Goal: Communication & Community: Answer question/provide support

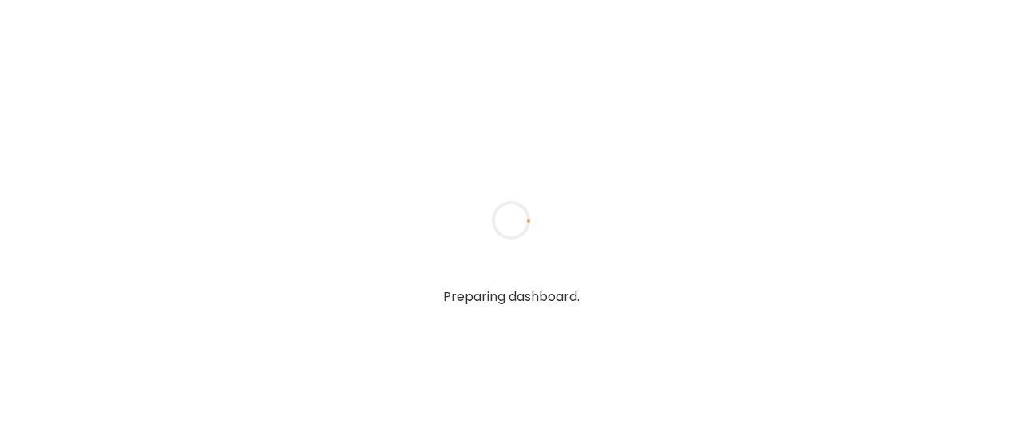
type input "**********"
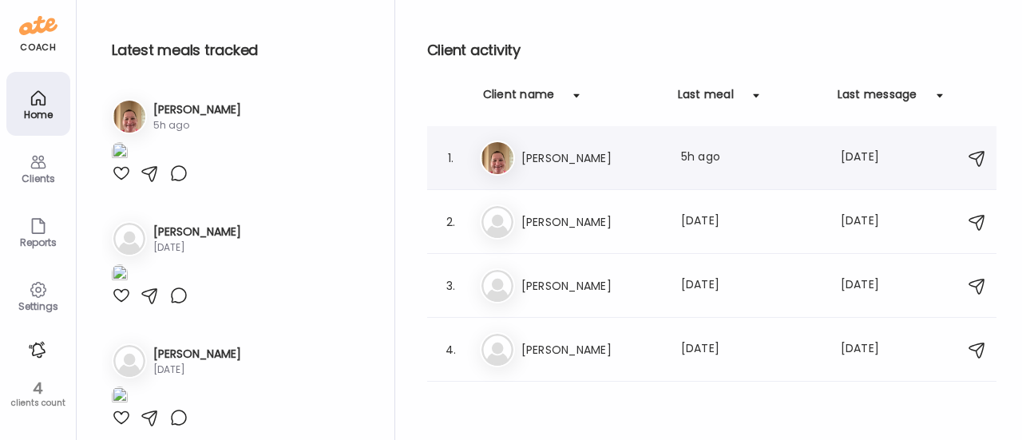
click at [526, 170] on div "Er [PERSON_NAME] Last meal: 5h ago Last message: [DATE] You: Great!" at bounding box center [714, 158] width 469 height 35
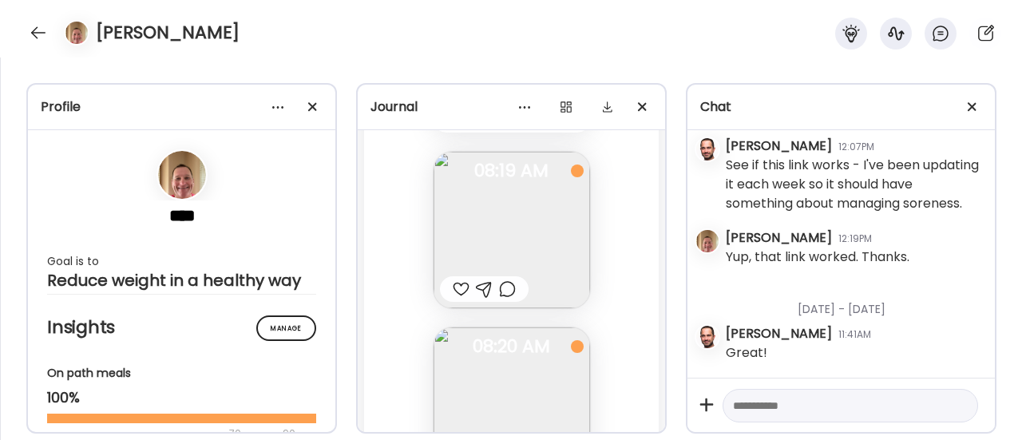
scroll to position [75844, 0]
click at [518, 246] on img at bounding box center [512, 231] width 157 height 157
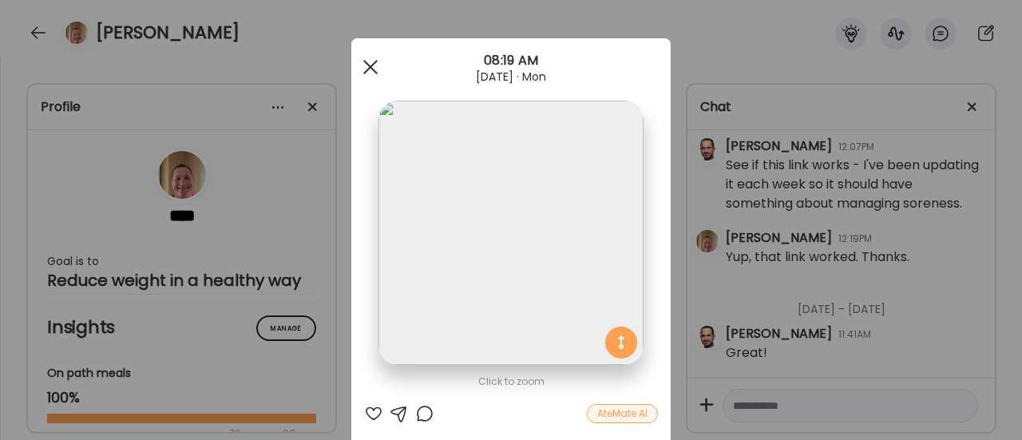
click at [361, 68] on div at bounding box center [371, 67] width 32 height 32
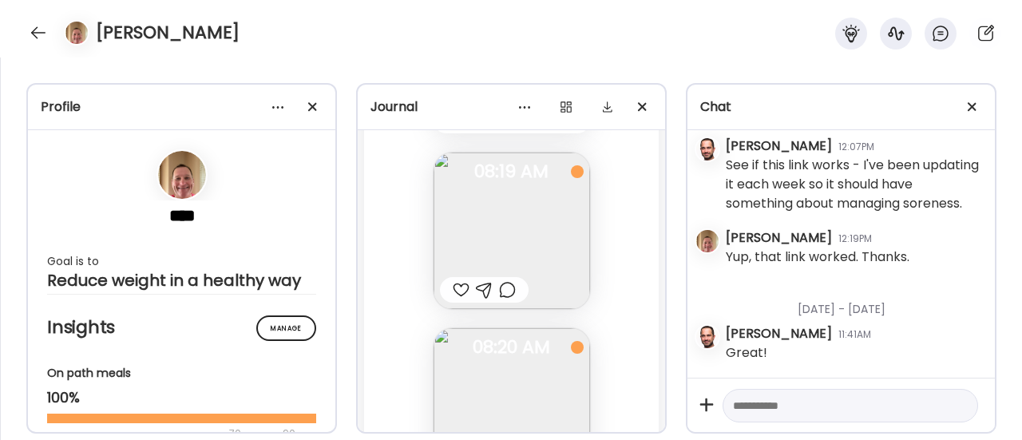
click at [457, 285] on div at bounding box center [461, 289] width 17 height 19
click at [499, 294] on div at bounding box center [507, 289] width 17 height 19
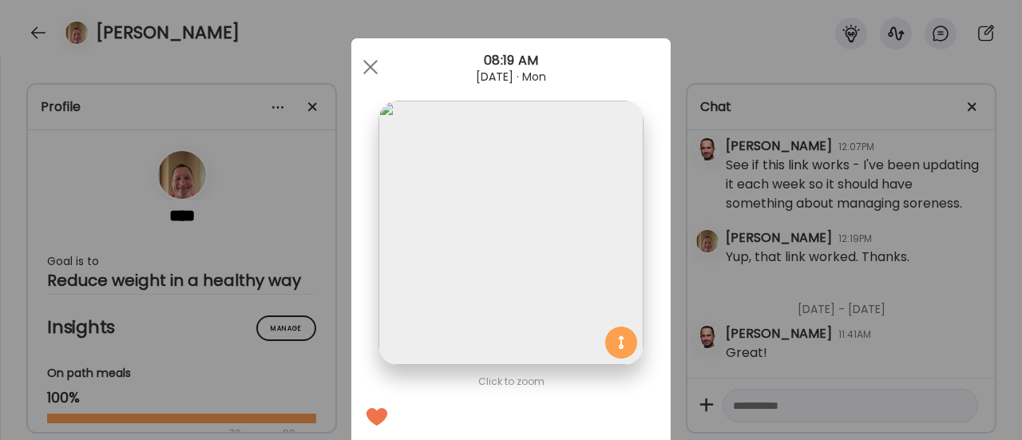
scroll to position [225, 0]
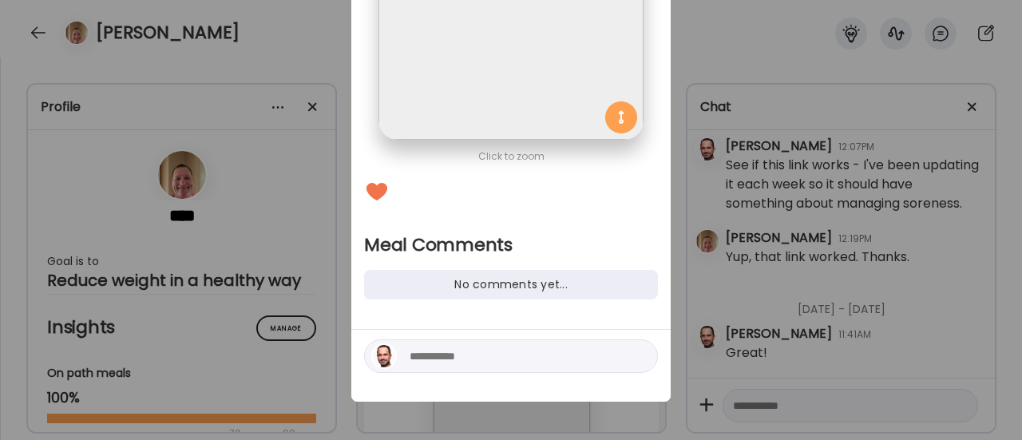
click at [454, 356] on textarea at bounding box center [518, 356] width 216 height 19
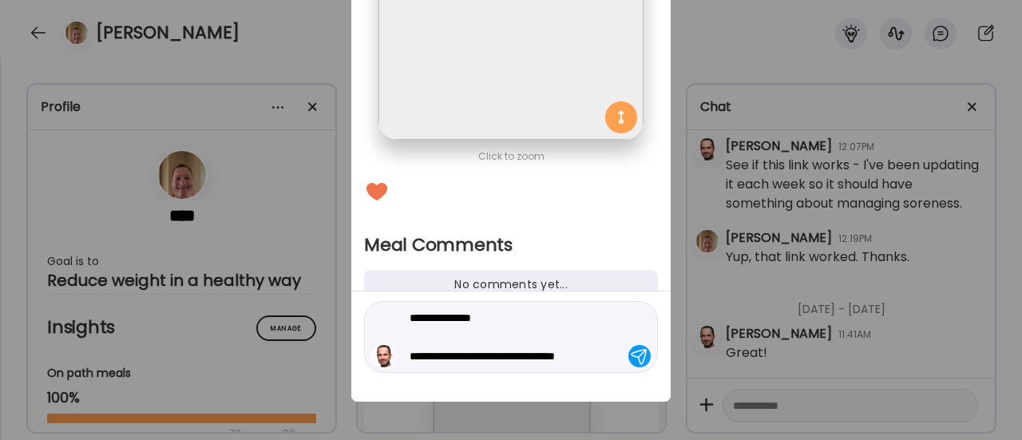
type textarea "**********"
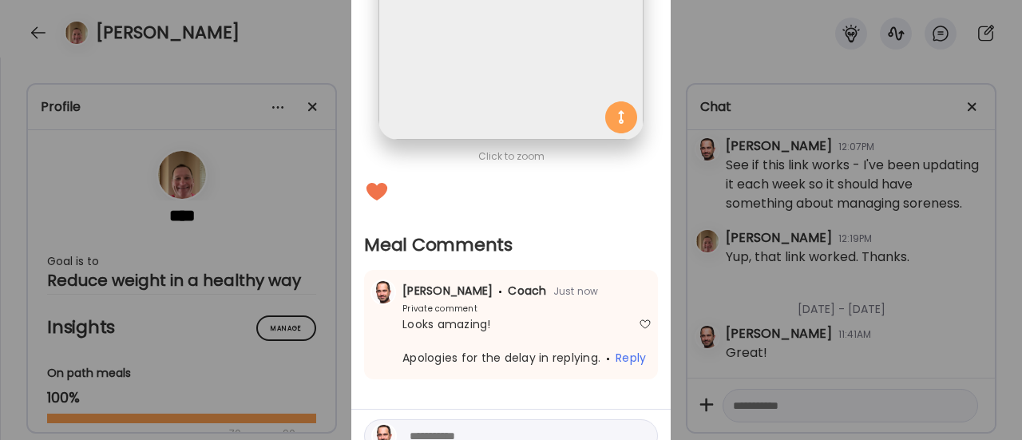
click at [280, 235] on div "Ate Coach Dashboard Wahoo! It’s official Take a moment to set up your Coach Pro…" at bounding box center [511, 220] width 1022 height 440
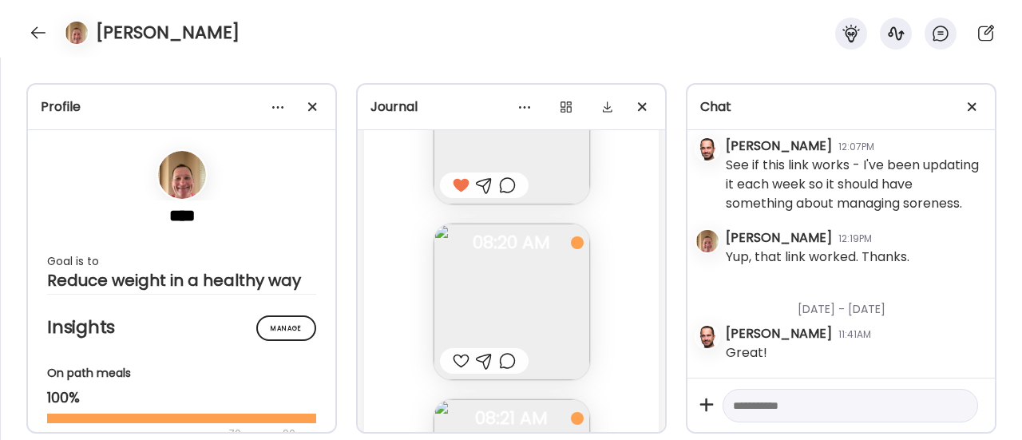
scroll to position [75950, 0]
click at [502, 359] on div at bounding box center [507, 360] width 17 height 19
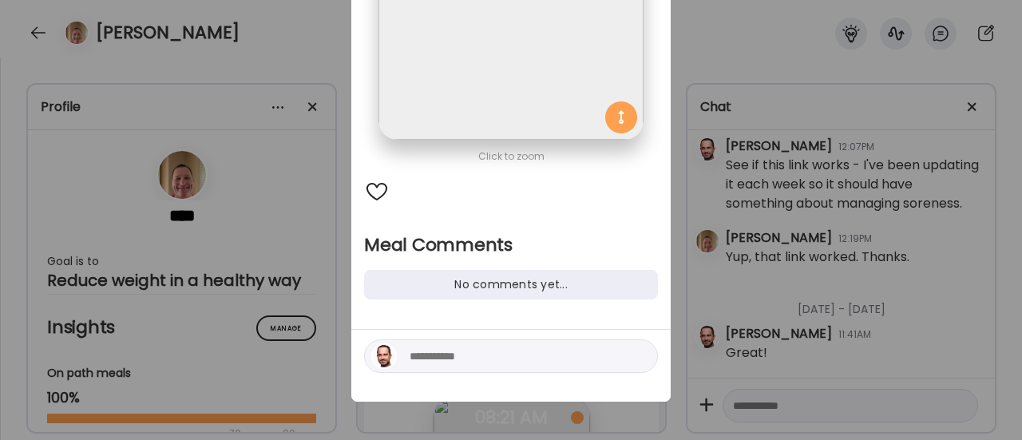
click at [502, 359] on textarea at bounding box center [518, 356] width 216 height 19
type textarea "**********"
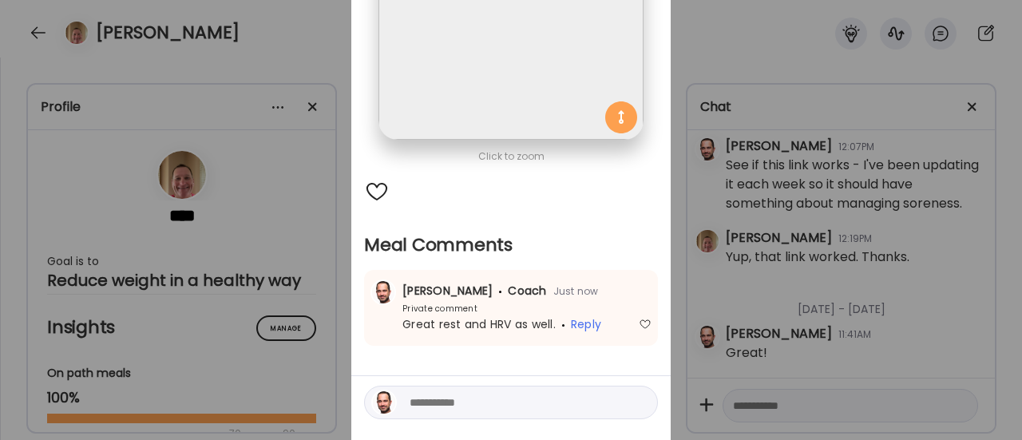
click at [244, 252] on div "Ate Coach Dashboard Wahoo! It’s official Take a moment to set up your Coach Pro…" at bounding box center [511, 220] width 1022 height 440
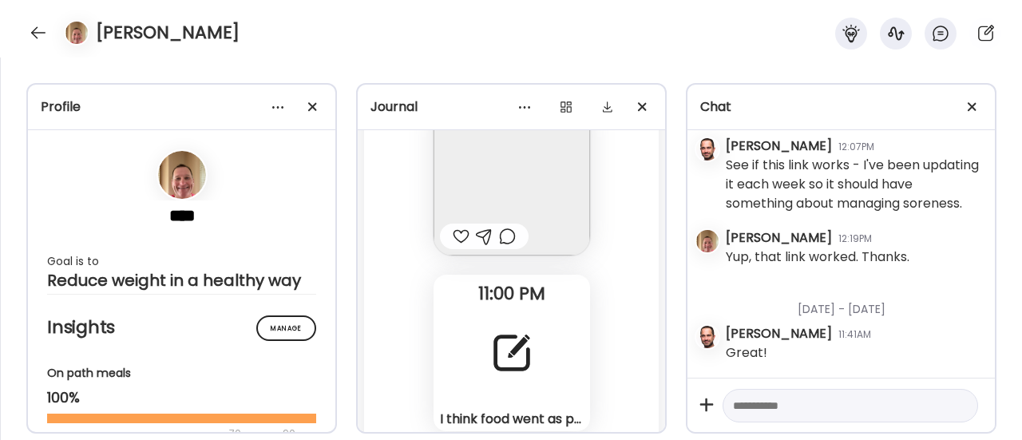
scroll to position [77938, 0]
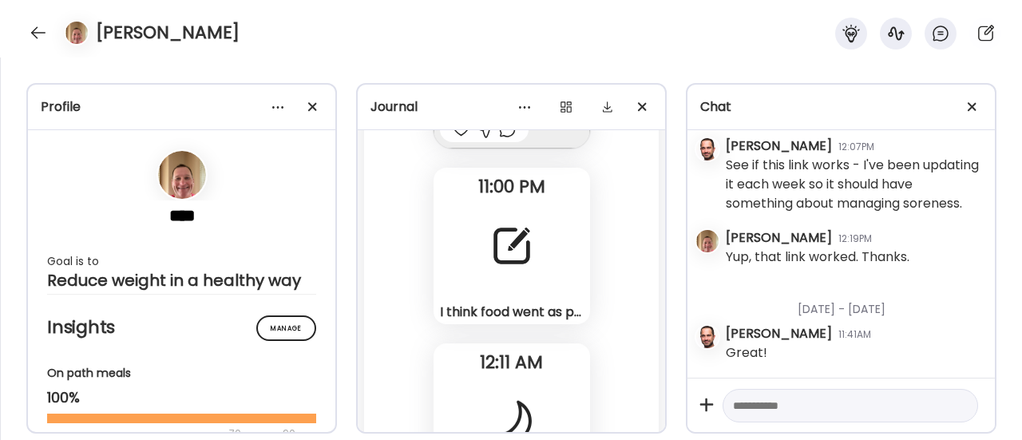
click at [490, 259] on div at bounding box center [512, 246] width 58 height 58
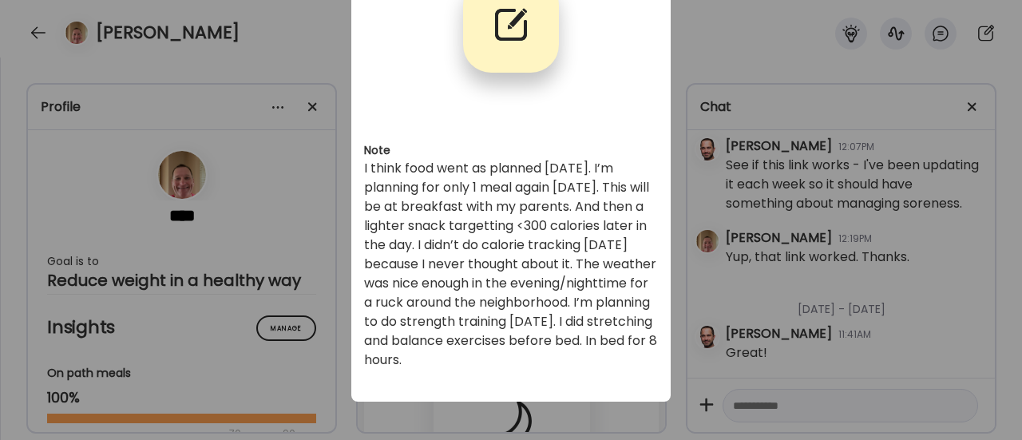
scroll to position [123, 0]
click at [296, 279] on div "Ate Coach Dashboard Wahoo! It’s official Take a moment to set up your Coach Pro…" at bounding box center [511, 220] width 1022 height 440
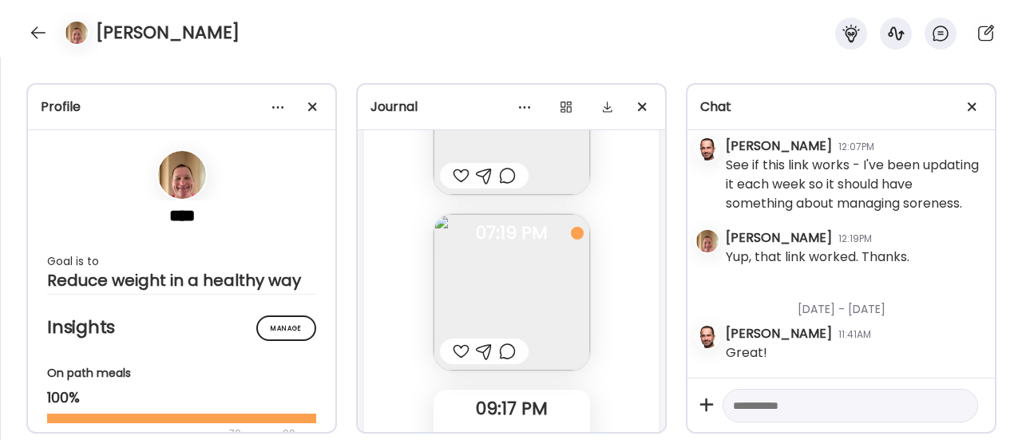
scroll to position [77268, 0]
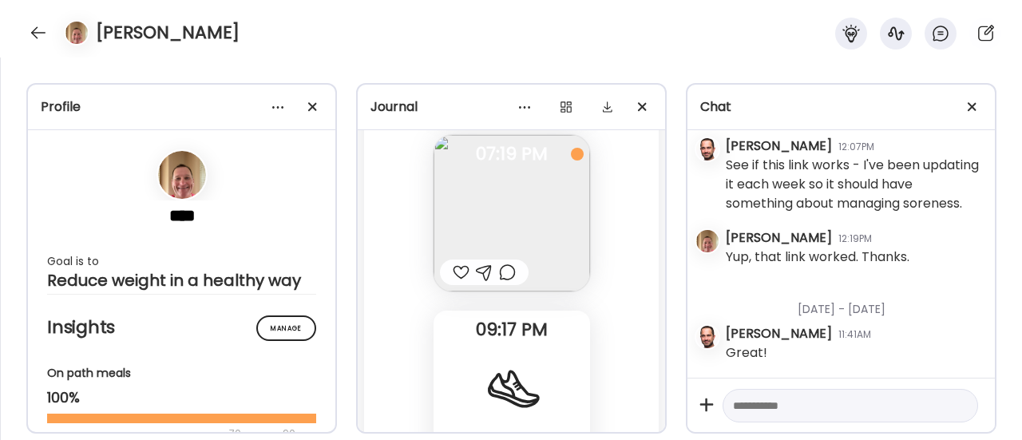
click at [457, 274] on div at bounding box center [461, 272] width 17 height 19
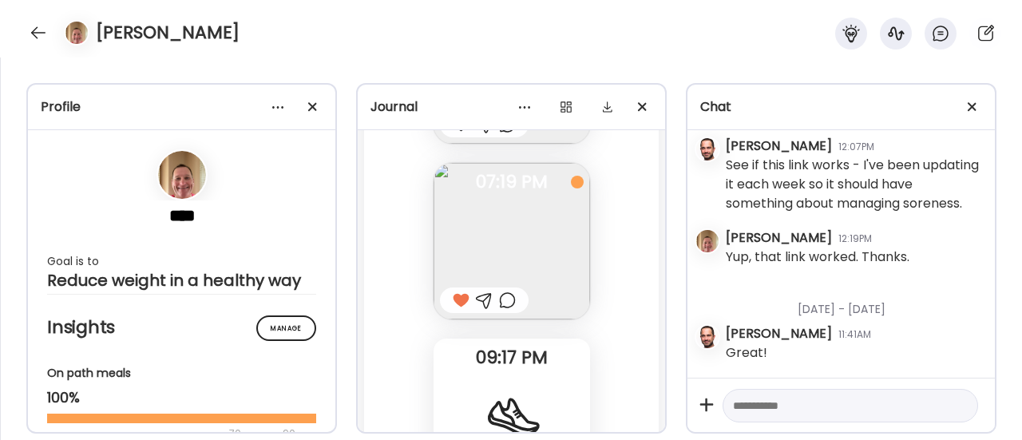
scroll to position [77239, 0]
click at [500, 299] on div at bounding box center [507, 301] width 17 height 19
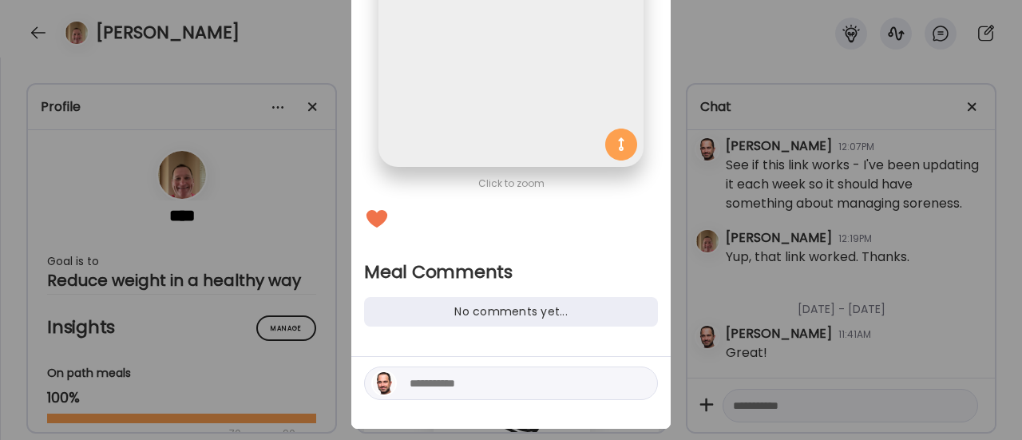
scroll to position [203, 0]
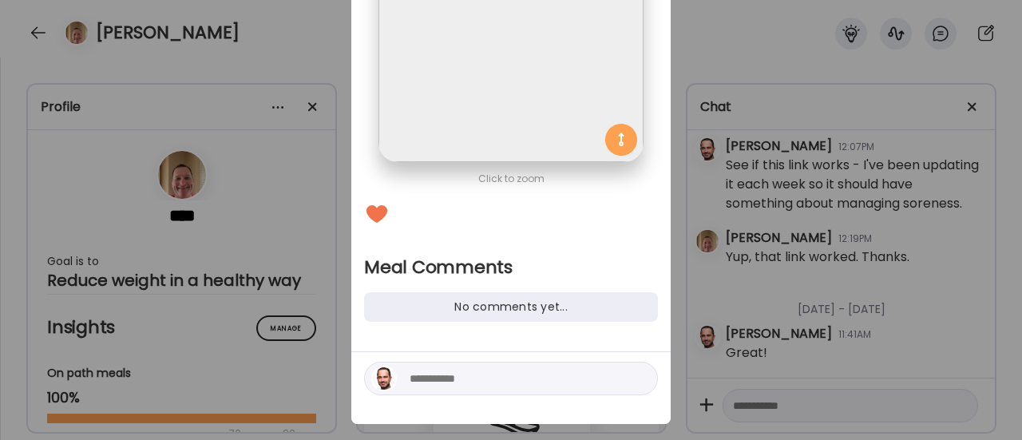
click at [473, 378] on textarea at bounding box center [518, 378] width 216 height 19
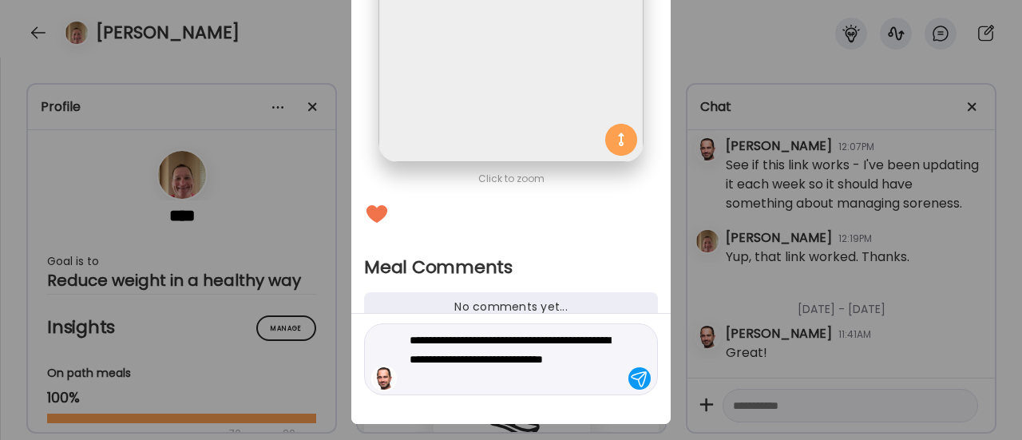
type textarea "**********"
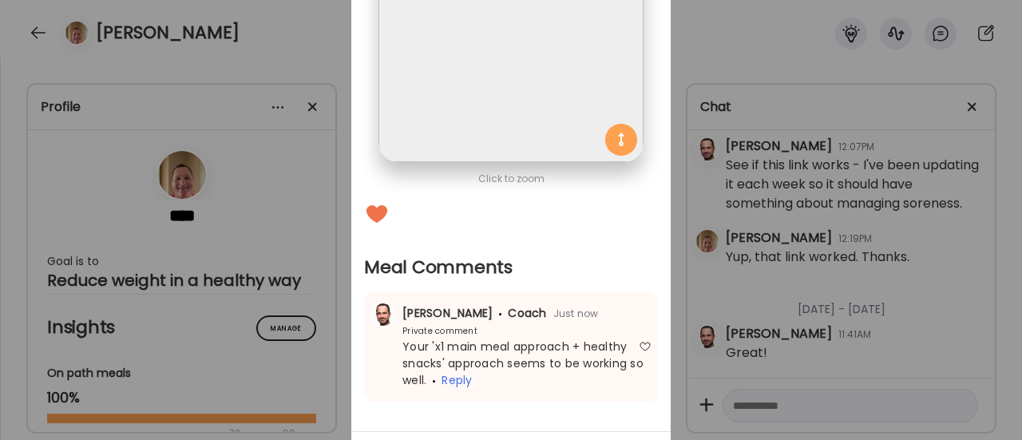
click at [184, 242] on div "Ate Coach Dashboard Wahoo! It’s official Take a moment to set up your Coach Pro…" at bounding box center [511, 220] width 1022 height 440
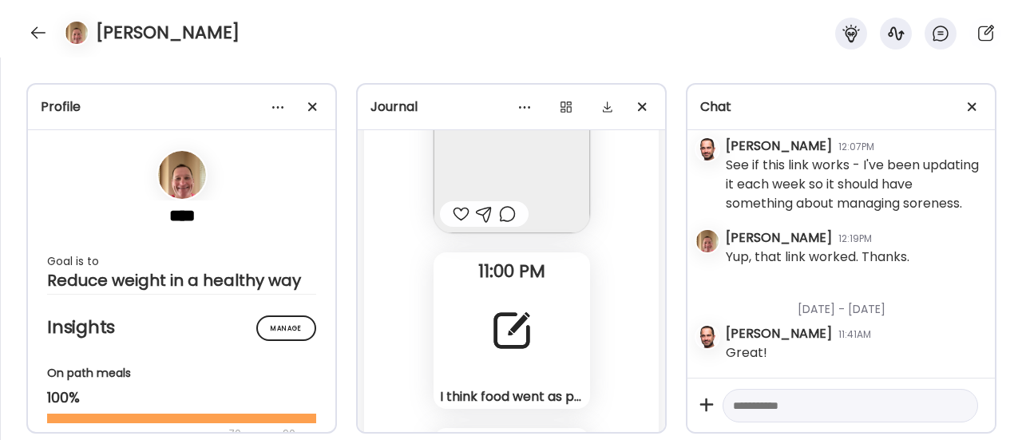
scroll to position [77853, 0]
click at [527, 298] on div "I think food went as planned [DATE]. I’m planning for only 1 meal again [DATE].…" at bounding box center [512, 330] width 157 height 157
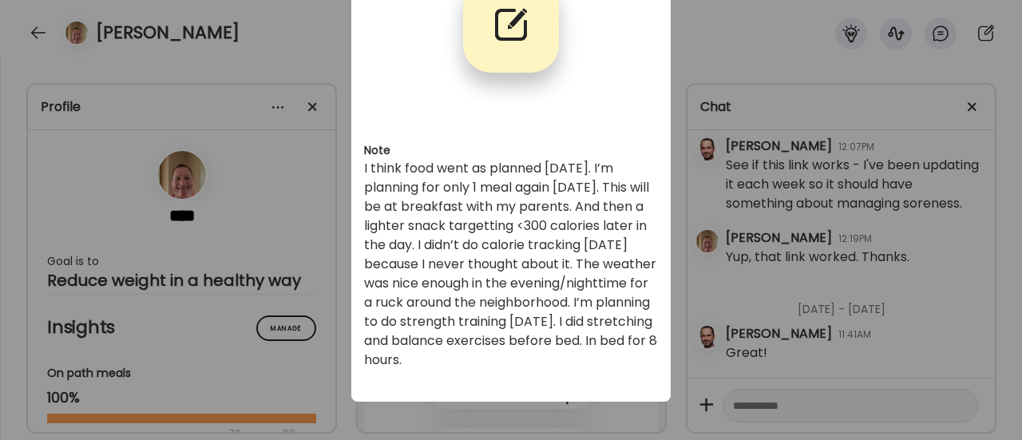
scroll to position [123, 0]
click at [334, 308] on div "Ate Coach Dashboard Wahoo! It’s official Take a moment to set up your Coach Pro…" at bounding box center [511, 220] width 1022 height 440
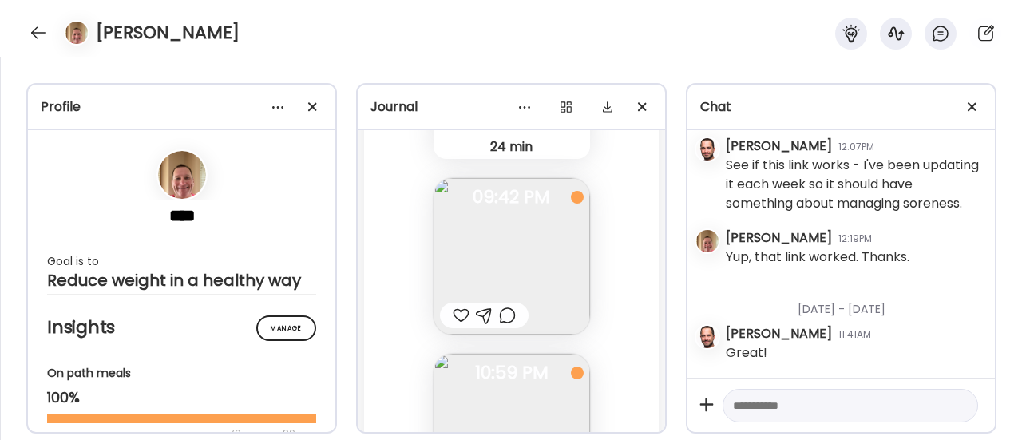
scroll to position [77582, 0]
click at [505, 311] on div at bounding box center [507, 308] width 17 height 19
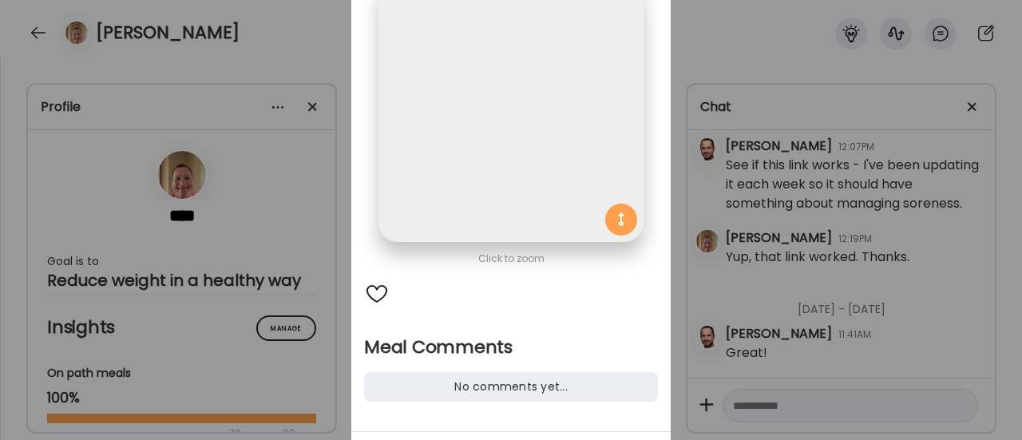
scroll to position [205, 0]
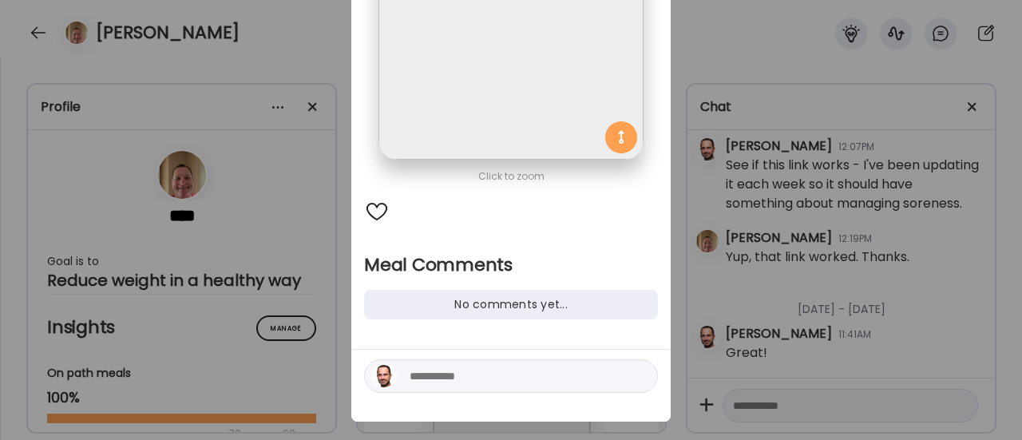
click at [417, 384] on textarea at bounding box center [518, 376] width 216 height 19
type textarea "**********"
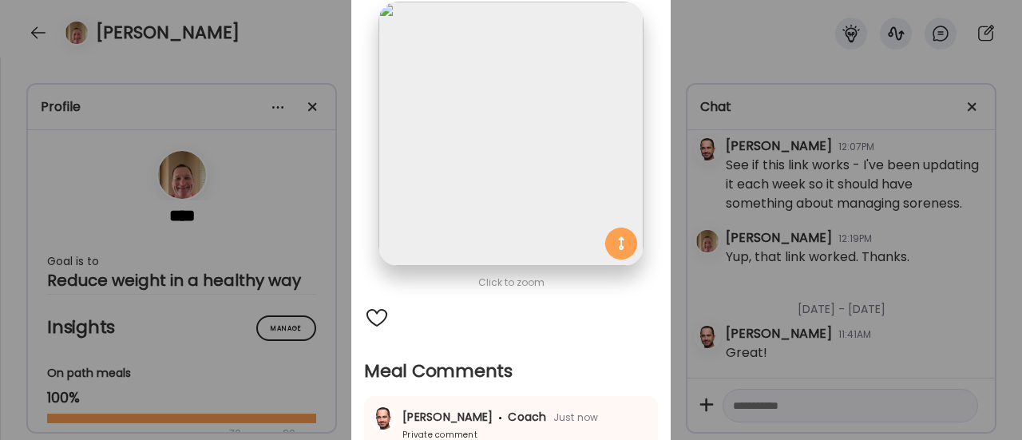
scroll to position [101, 0]
click at [316, 258] on div "Ate Coach Dashboard Wahoo! It’s official Take a moment to set up your Coach Pro…" at bounding box center [511, 220] width 1022 height 440
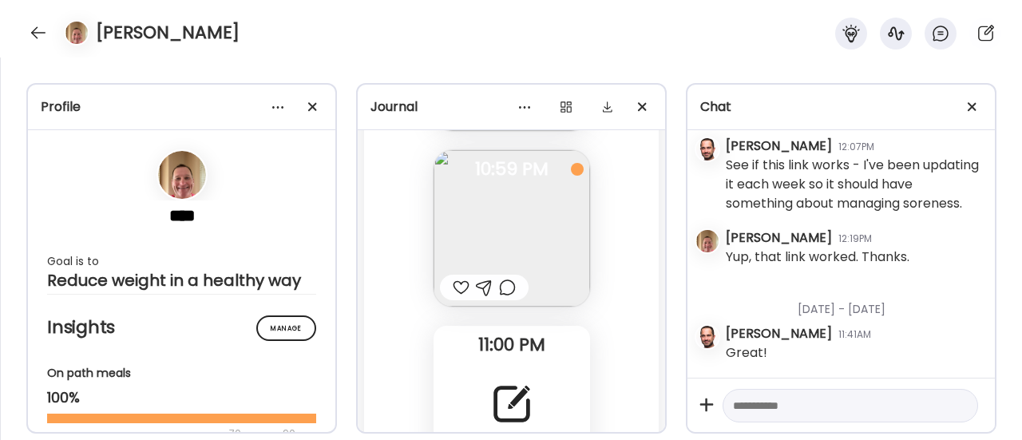
scroll to position [77779, 0]
click at [454, 290] on div at bounding box center [461, 288] width 17 height 19
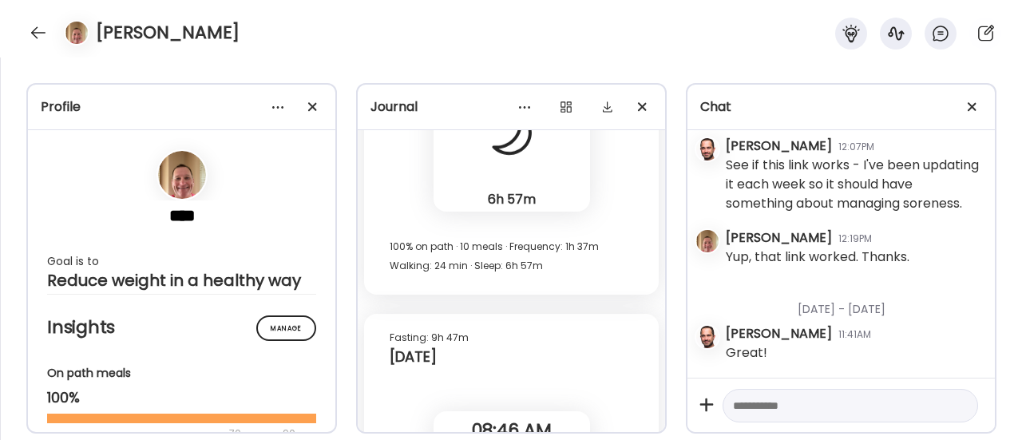
scroll to position [78492, 0]
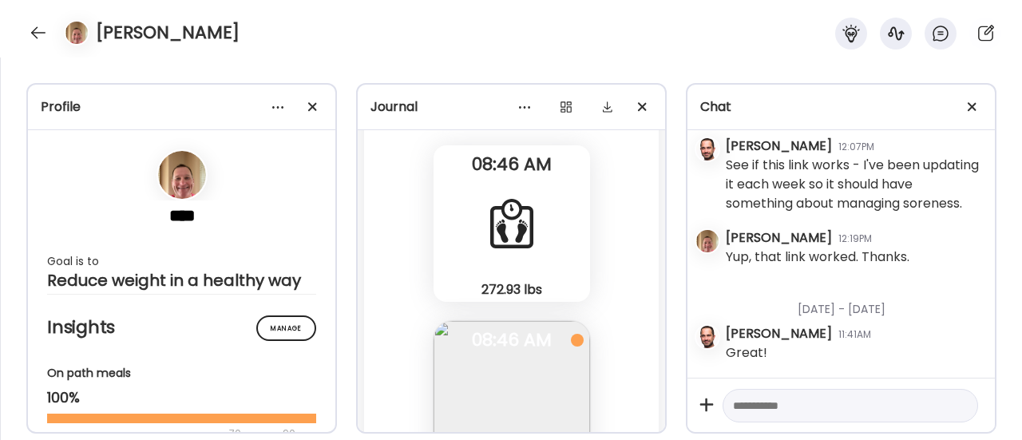
click at [481, 347] on span "08:46 AM" at bounding box center [512, 340] width 157 height 14
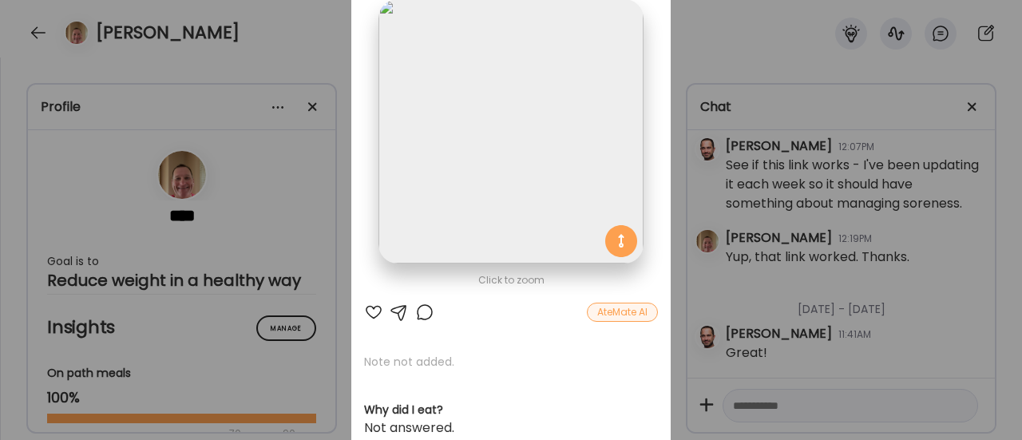
click at [312, 256] on div "Ate Coach Dashboard Wahoo! It’s official Take a moment to set up your Coach Pro…" at bounding box center [511, 220] width 1022 height 440
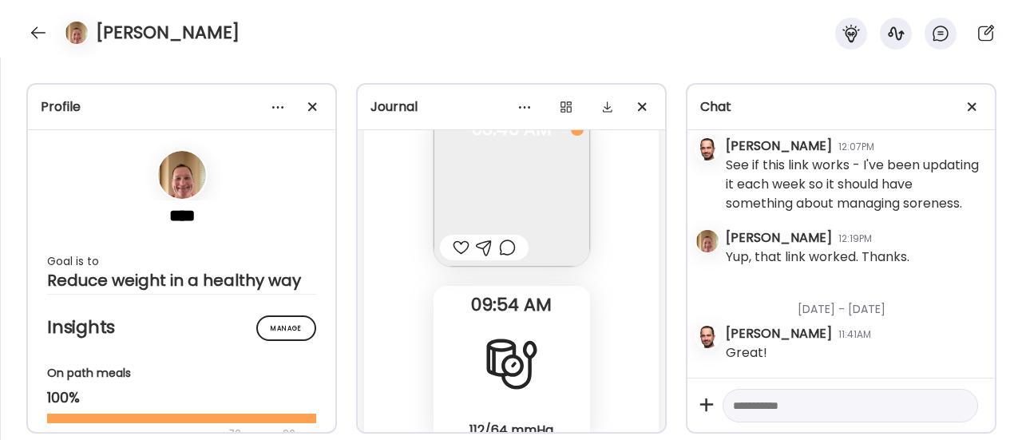
scroll to position [78702, 0]
click at [499, 252] on div at bounding box center [507, 248] width 17 height 19
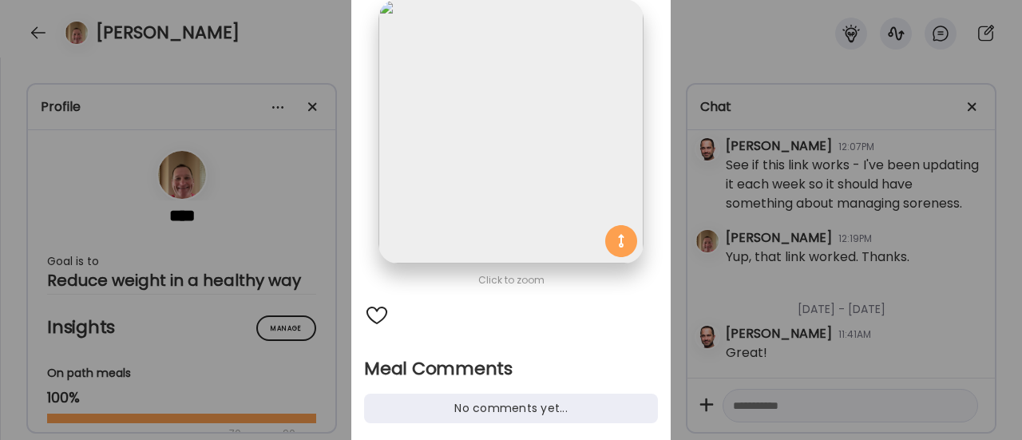
scroll to position [225, 0]
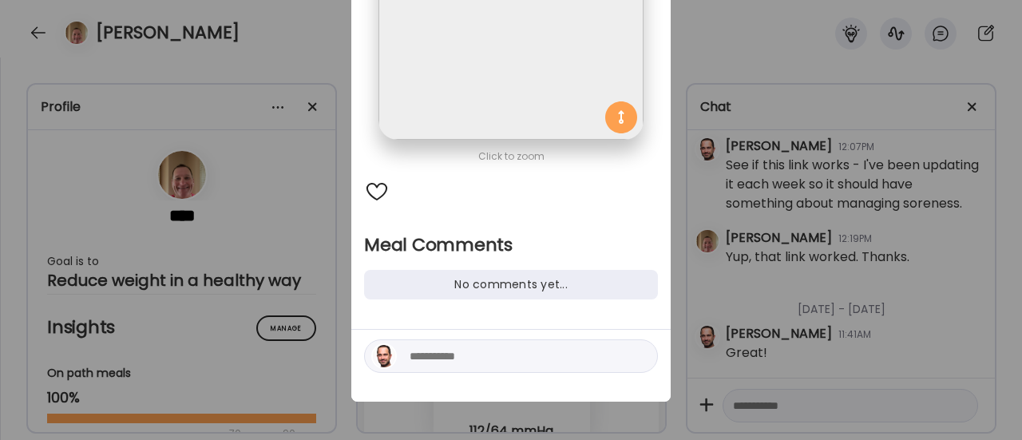
click at [456, 355] on textarea at bounding box center [518, 356] width 216 height 19
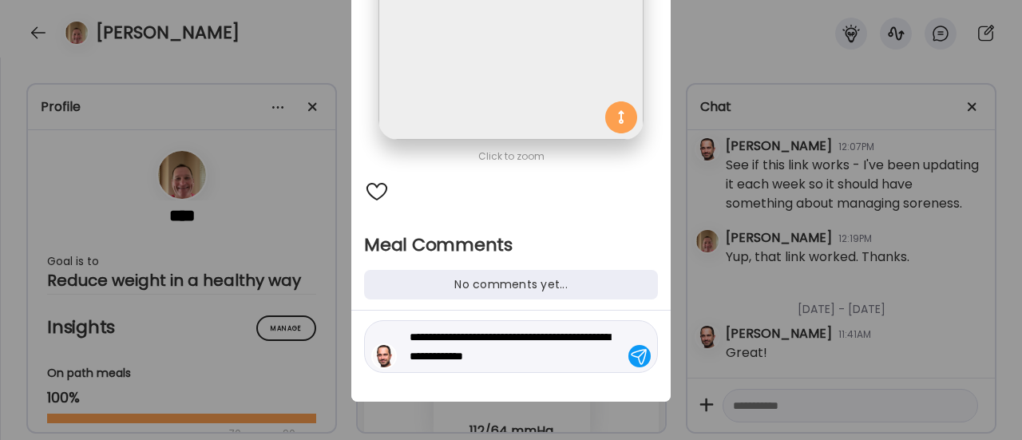
type textarea "**********"
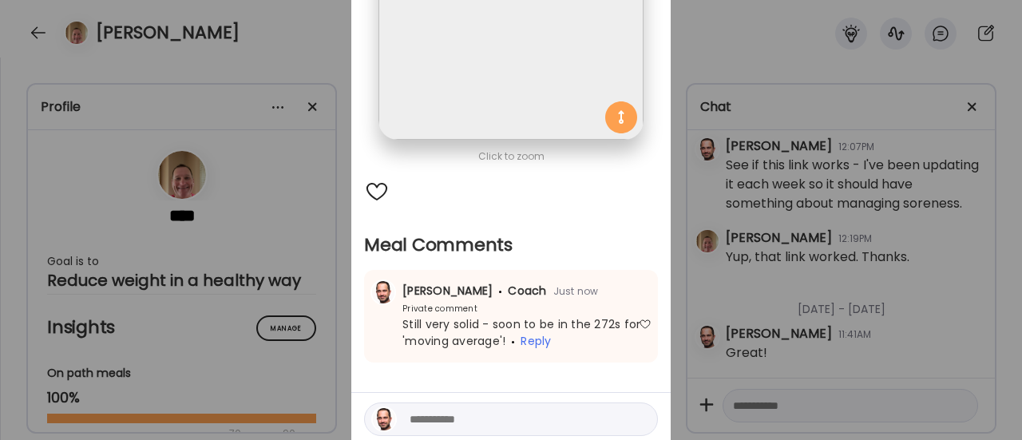
click at [310, 294] on div "Ate Coach Dashboard Wahoo! It’s official Take a moment to set up your Coach Pro…" at bounding box center [511, 220] width 1022 height 440
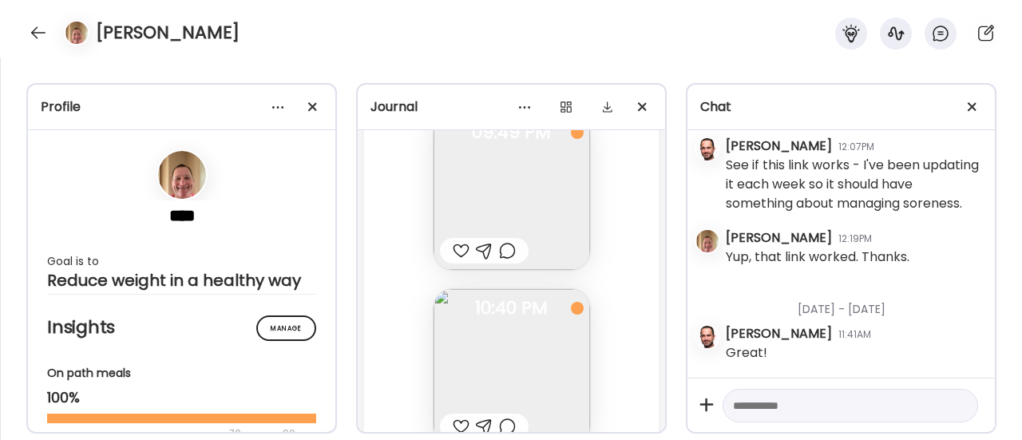
scroll to position [81086, 0]
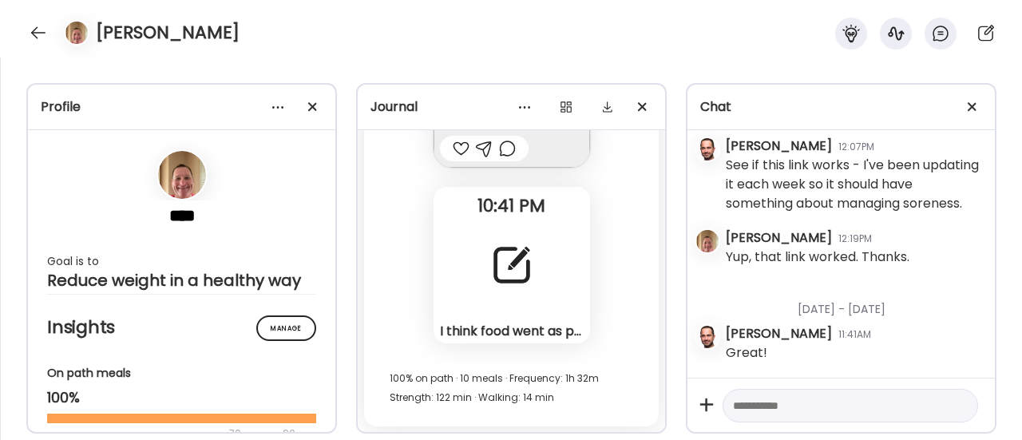
click at [490, 261] on div at bounding box center [512, 265] width 58 height 58
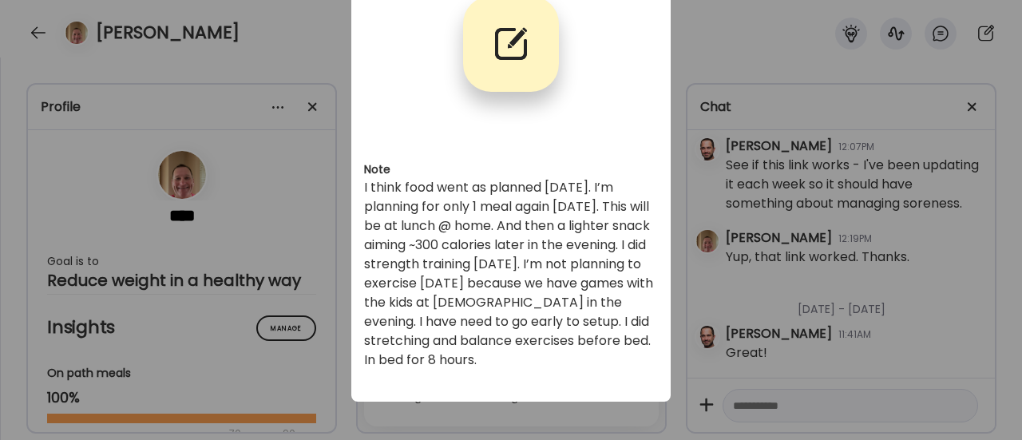
scroll to position [104, 0]
click at [315, 307] on div "Ate Coach Dashboard Wahoo! It’s official Take a moment to set up your Coach Pro…" at bounding box center [511, 220] width 1022 height 440
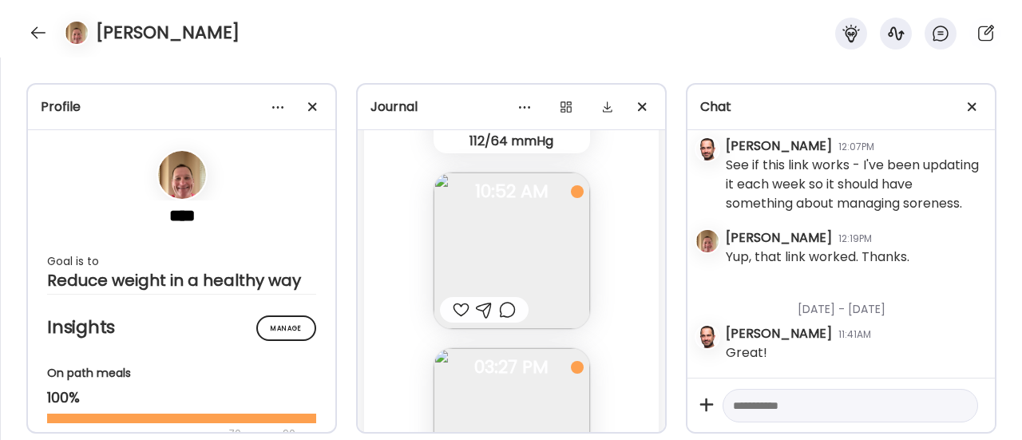
scroll to position [79011, 0]
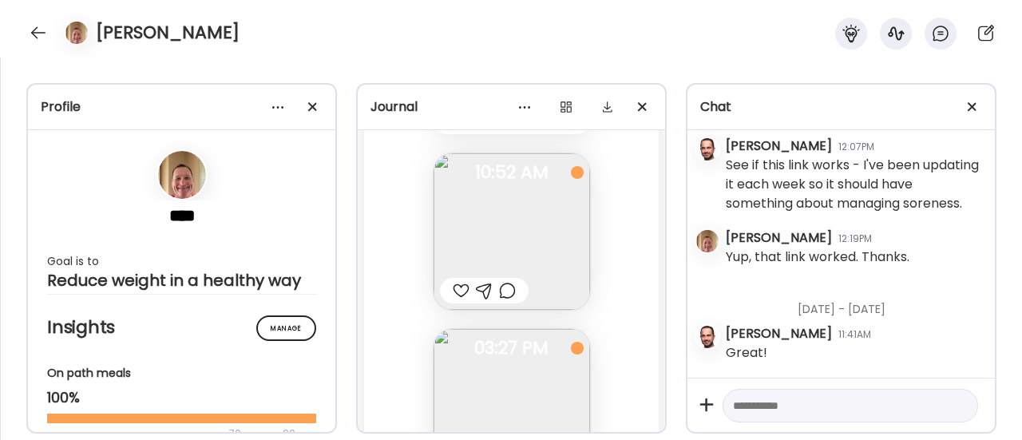
click at [499, 291] on div at bounding box center [507, 290] width 17 height 19
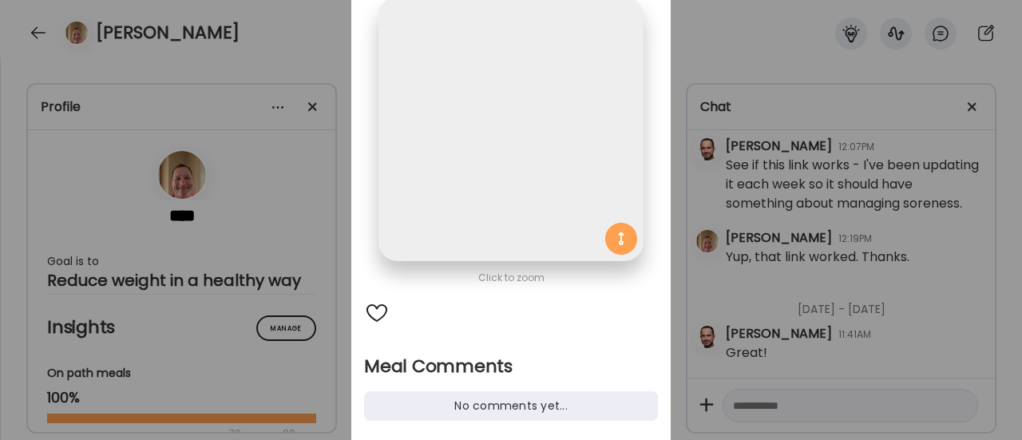
scroll to position [152, 0]
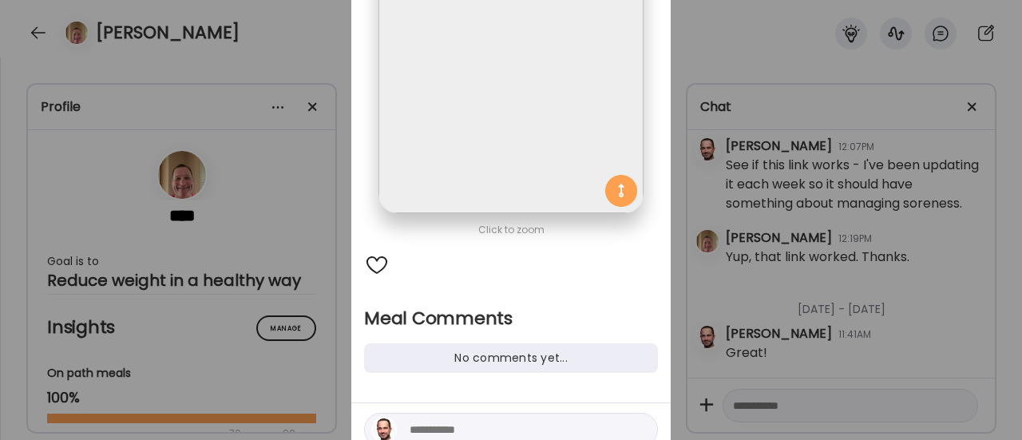
click at [422, 422] on textarea at bounding box center [518, 429] width 216 height 19
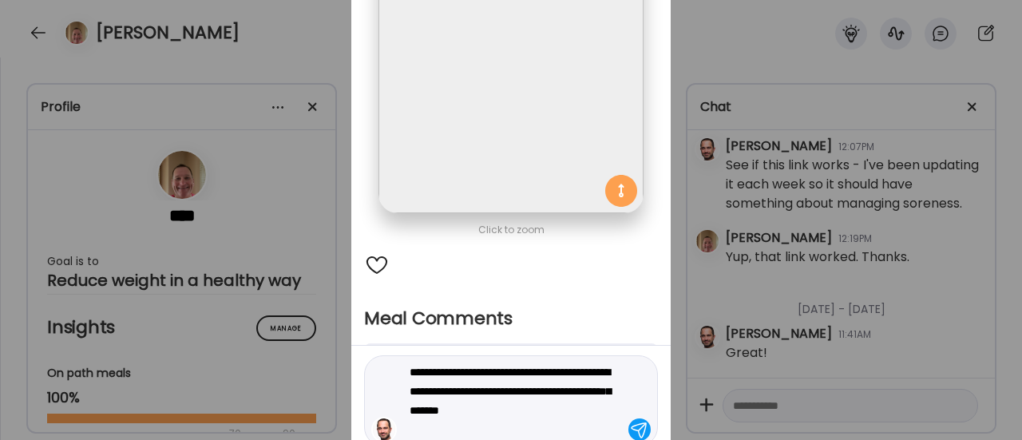
scroll to position [225, 0]
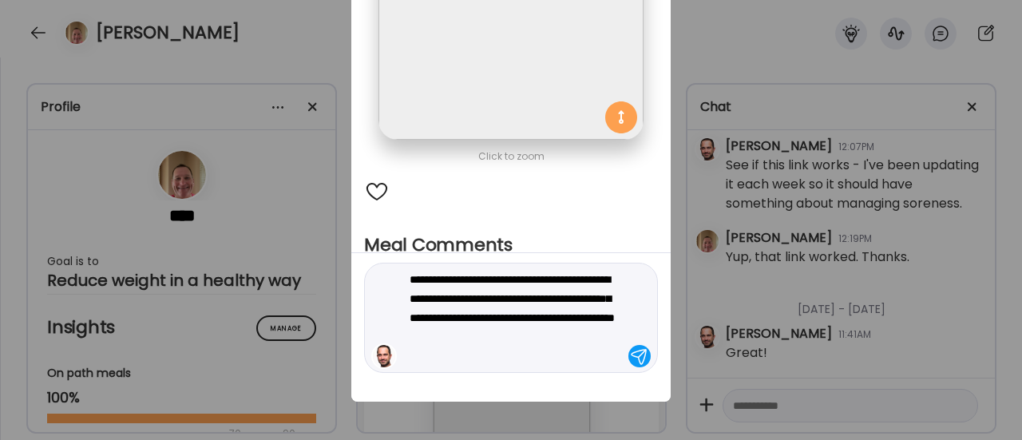
type textarea "**********"
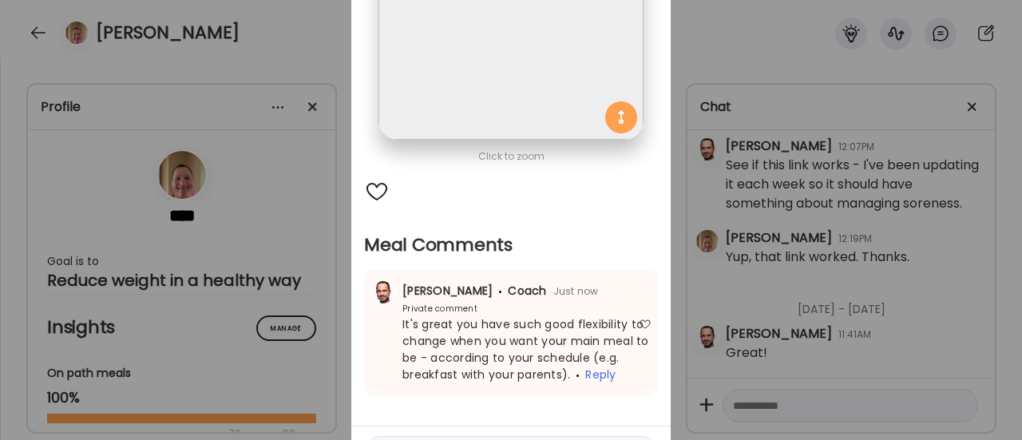
click at [287, 243] on div "Ate Coach Dashboard Wahoo! It’s official Take a moment to set up your Coach Pro…" at bounding box center [511, 220] width 1022 height 440
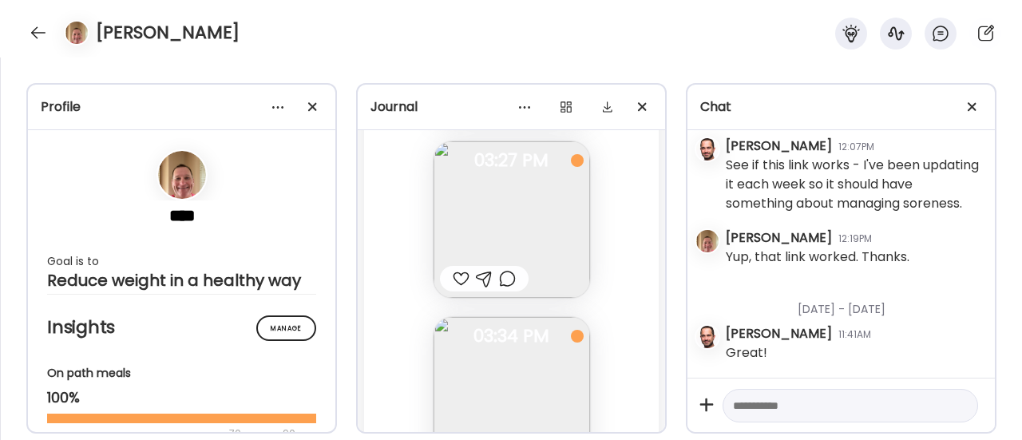
scroll to position [79200, 0]
click at [453, 274] on div at bounding box center [461, 277] width 17 height 19
click at [454, 281] on div at bounding box center [461, 280] width 17 height 19
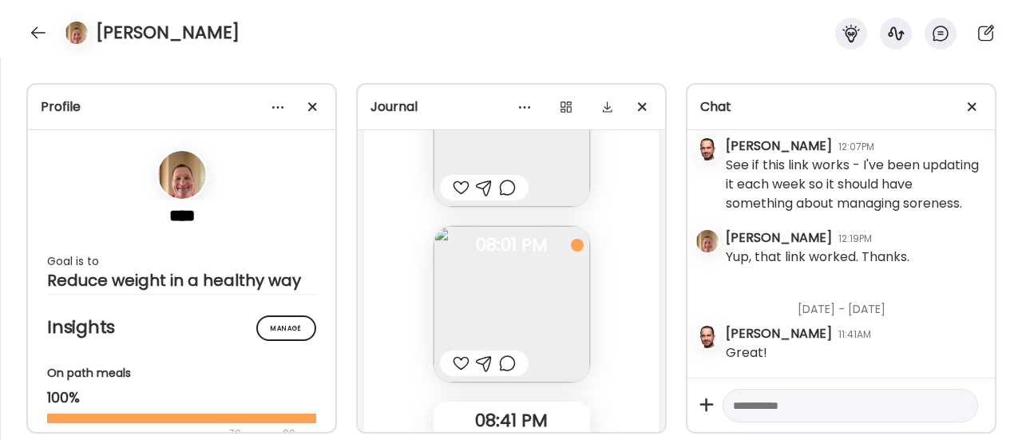
scroll to position [79642, 0]
click at [502, 184] on div at bounding box center [507, 186] width 17 height 19
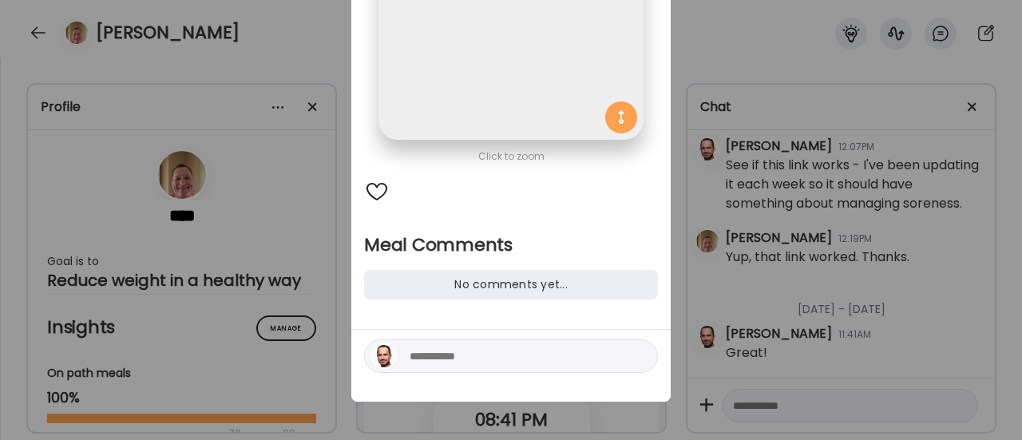
click at [439, 355] on textarea at bounding box center [518, 356] width 216 height 19
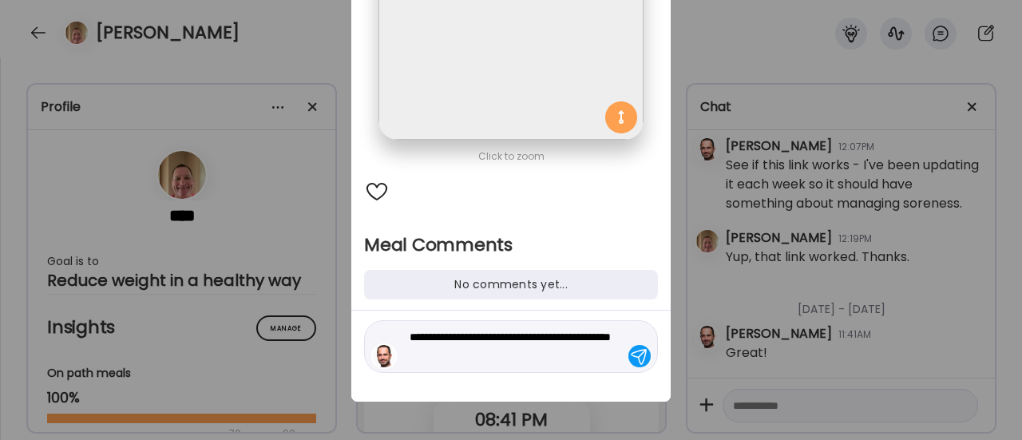
type textarea "**********"
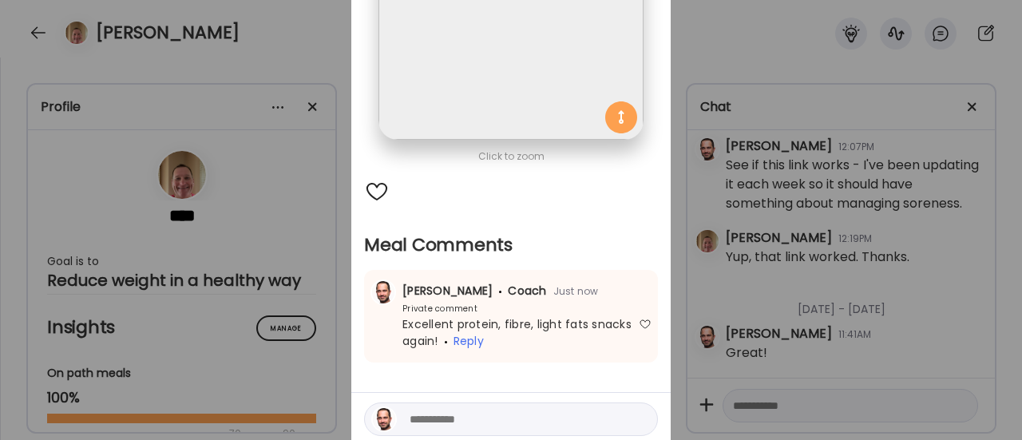
click at [310, 267] on div "Ate Coach Dashboard Wahoo! It’s official Take a moment to set up your Coach Pro…" at bounding box center [511, 220] width 1022 height 440
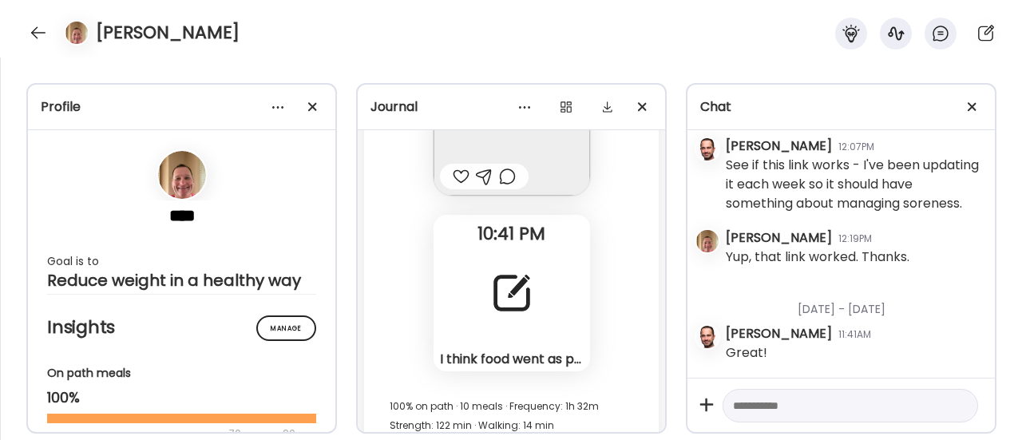
scroll to position [81066, 0]
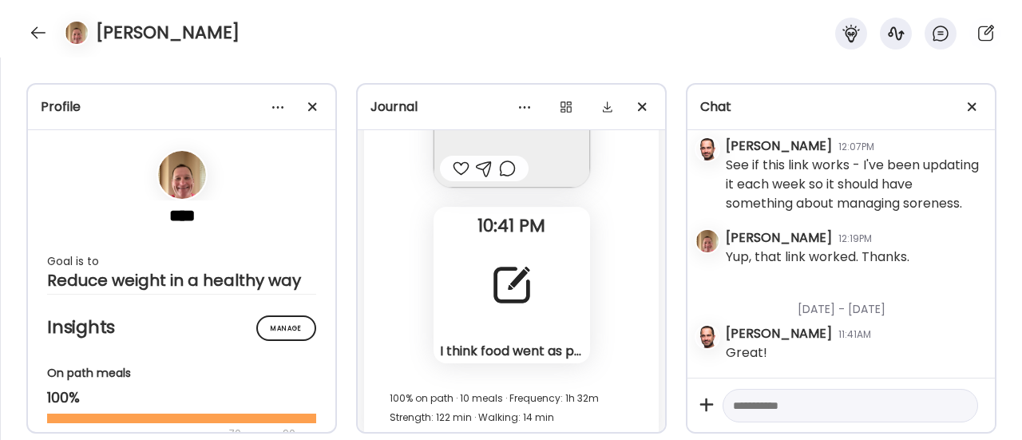
click at [498, 280] on div at bounding box center [512, 285] width 58 height 58
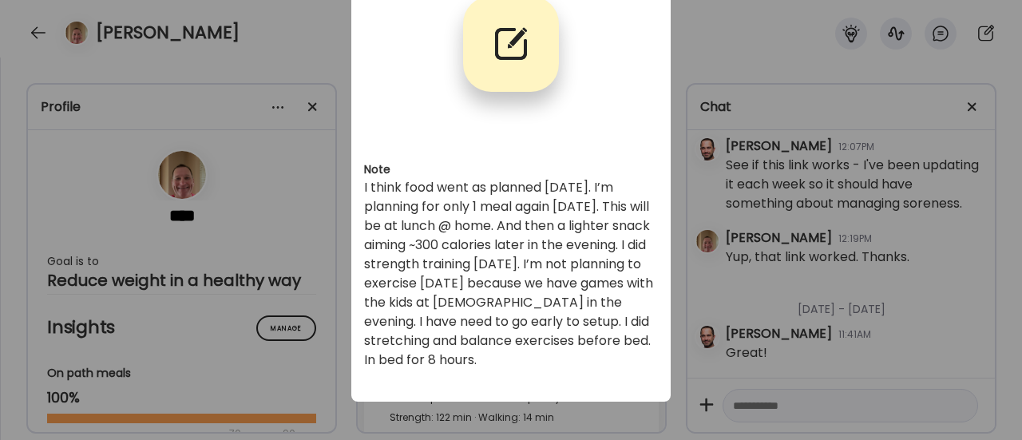
scroll to position [104, 0]
click at [324, 304] on div "Ate Coach Dashboard Wahoo! It’s official Take a moment to set up your Coach Pro…" at bounding box center [511, 220] width 1022 height 440
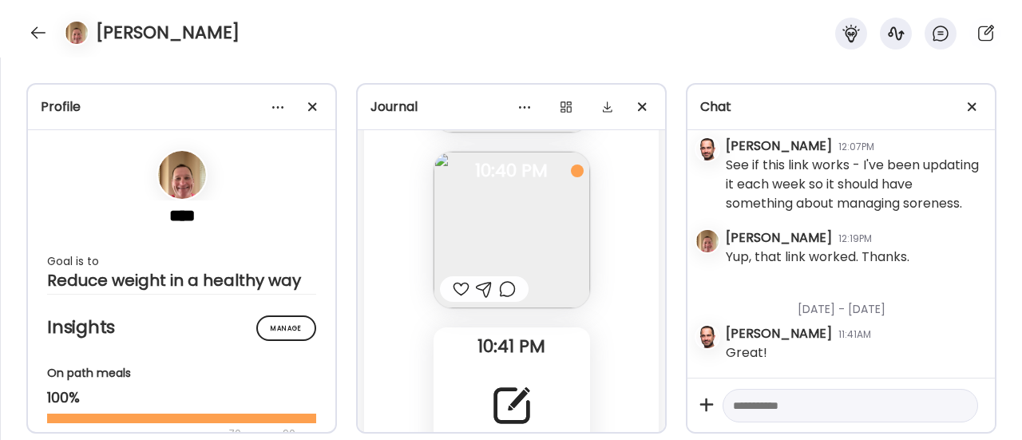
scroll to position [80973, 0]
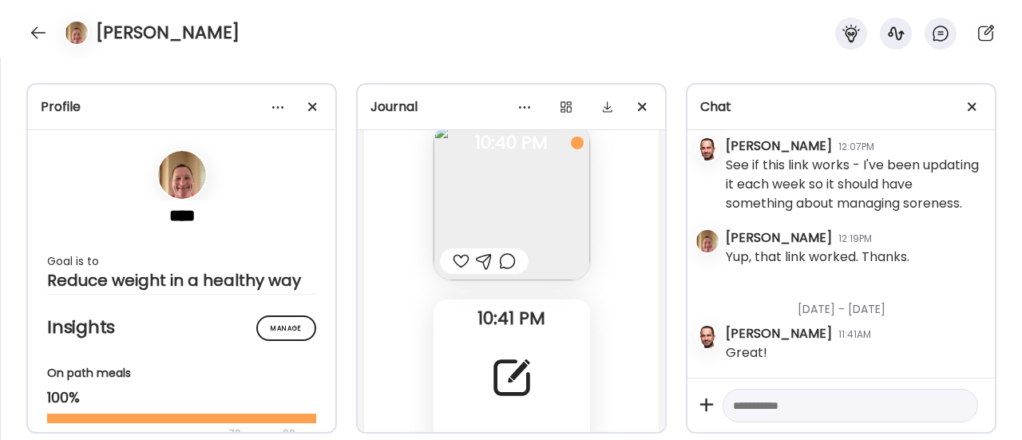
click at [483, 368] on div at bounding box center [512, 378] width 58 height 58
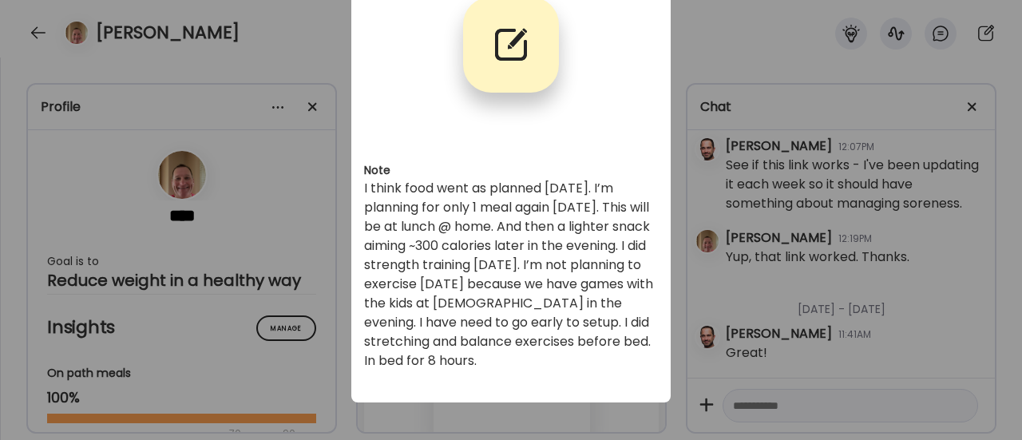
click at [312, 347] on div "Ate Coach Dashboard Wahoo! It’s official Take a moment to set up your Coach Pro…" at bounding box center [511, 220] width 1022 height 440
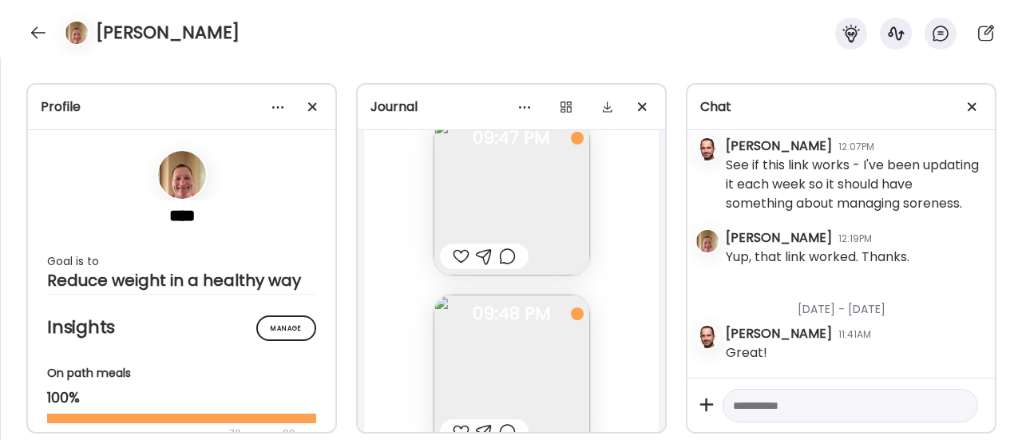
scroll to position [80457, 0]
click at [501, 254] on div at bounding box center [507, 250] width 17 height 19
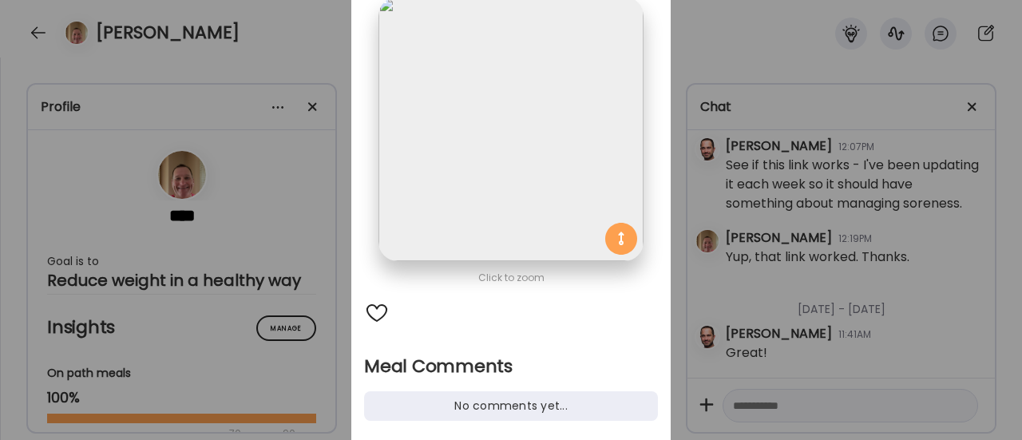
scroll to position [182, 0]
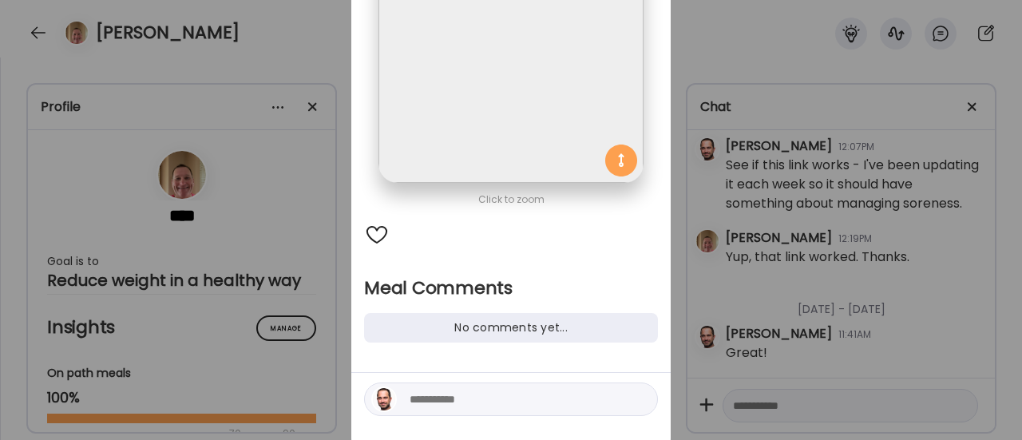
click at [434, 407] on textarea at bounding box center [518, 399] width 216 height 19
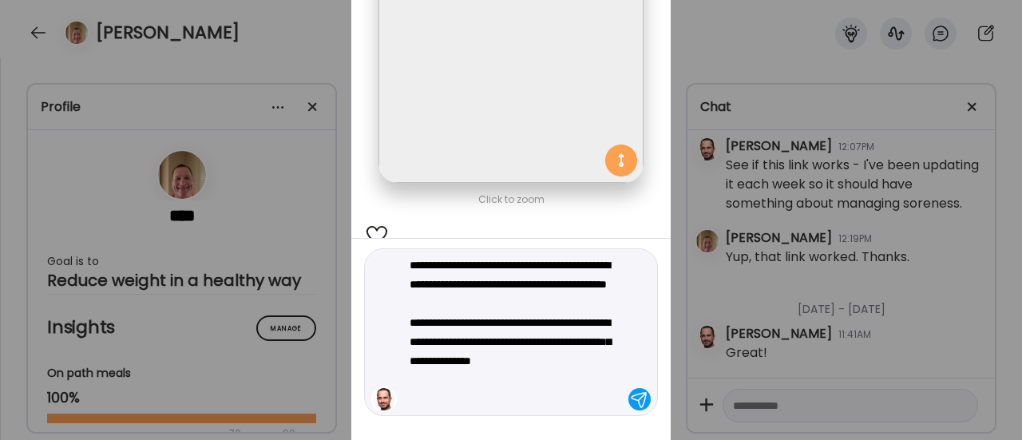
type textarea "**********"
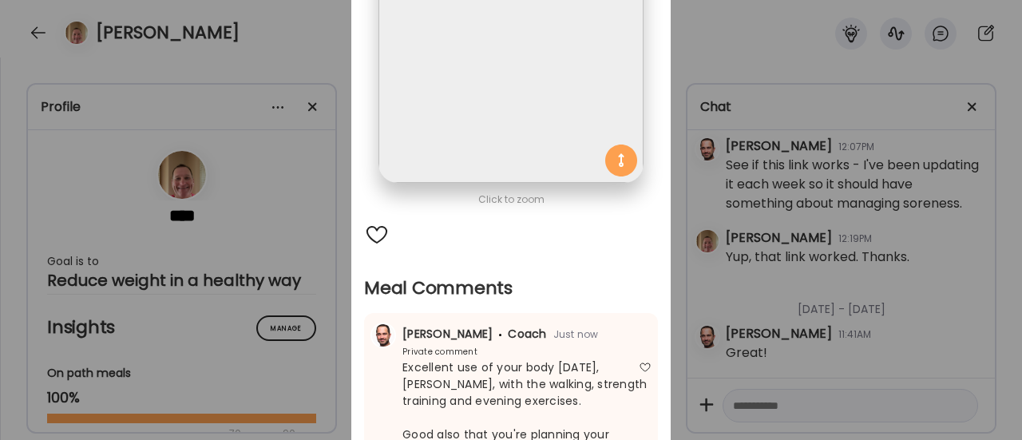
click at [302, 275] on div "Ate Coach Dashboard Wahoo! It’s official Take a moment to set up your Coach Pro…" at bounding box center [511, 220] width 1022 height 440
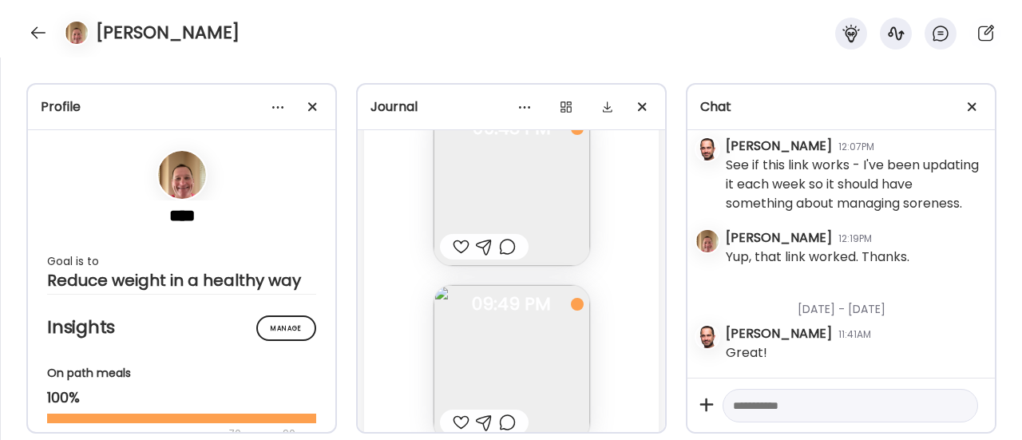
scroll to position [80651, 0]
click at [508, 183] on img at bounding box center [512, 172] width 157 height 157
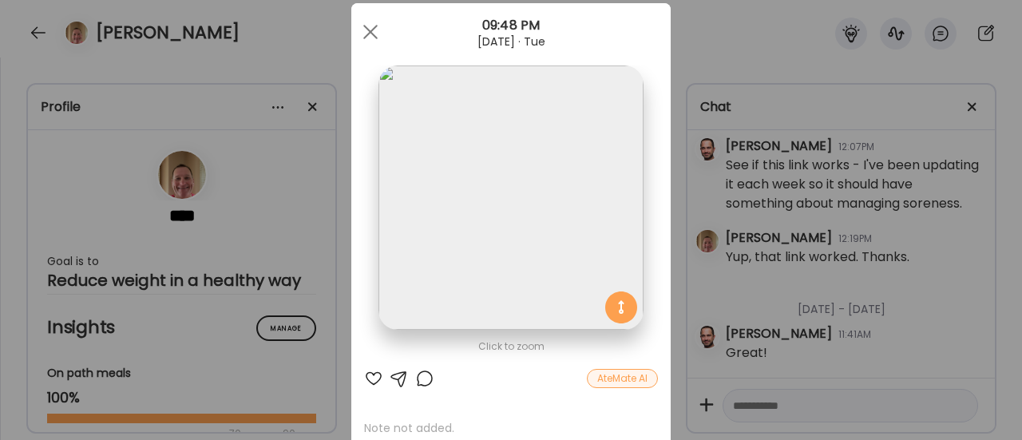
scroll to position [40, 0]
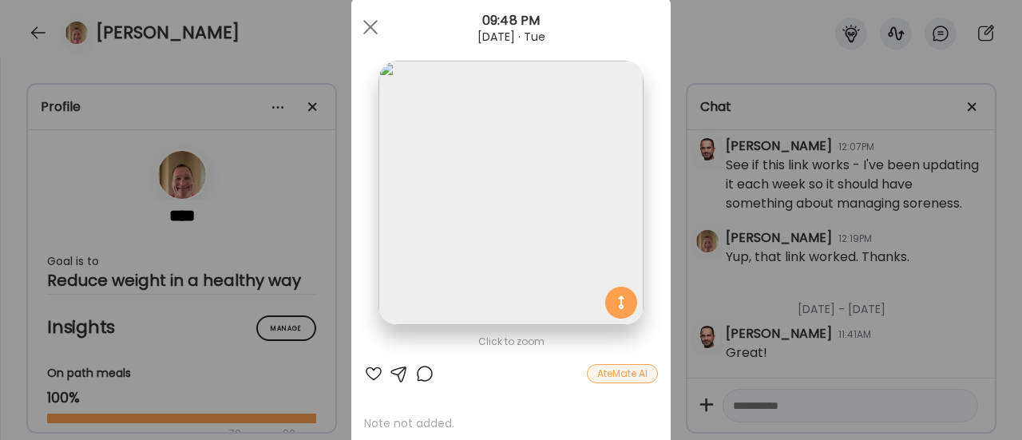
click at [315, 348] on div "Ate Coach Dashboard Wahoo! It’s official Take a moment to set up your Coach Pro…" at bounding box center [511, 220] width 1022 height 440
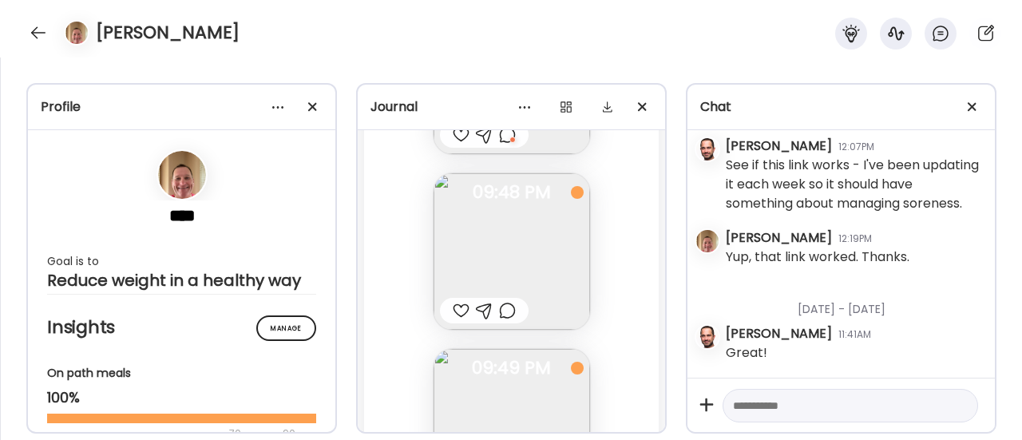
scroll to position [80576, 0]
click at [456, 299] on div at bounding box center [461, 307] width 17 height 19
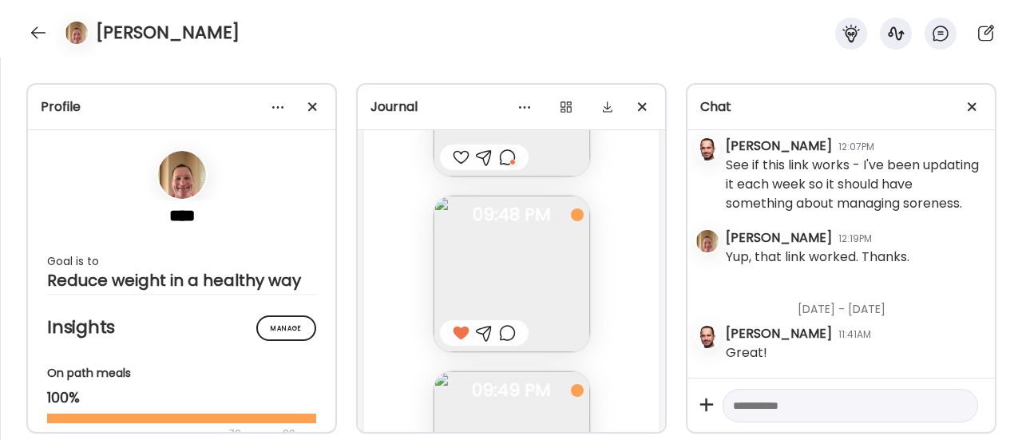
scroll to position [80549, 0]
click at [501, 336] on div at bounding box center [507, 333] width 17 height 19
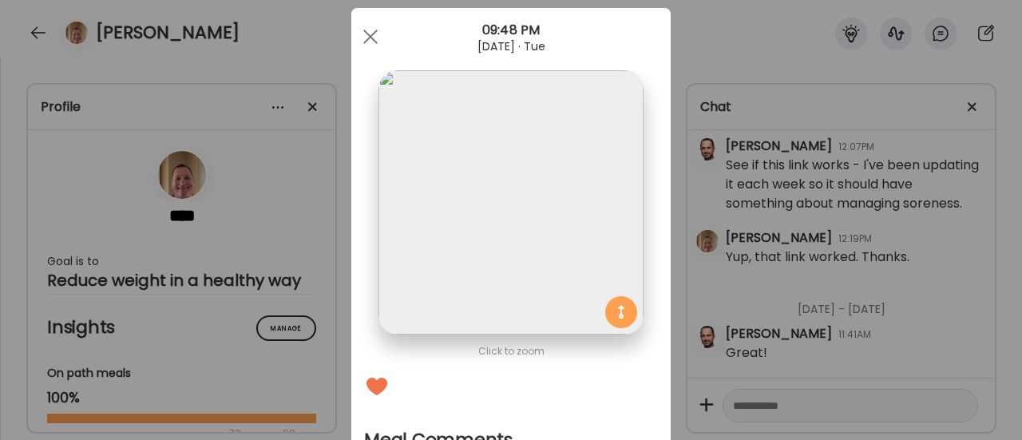
scroll to position [225, 0]
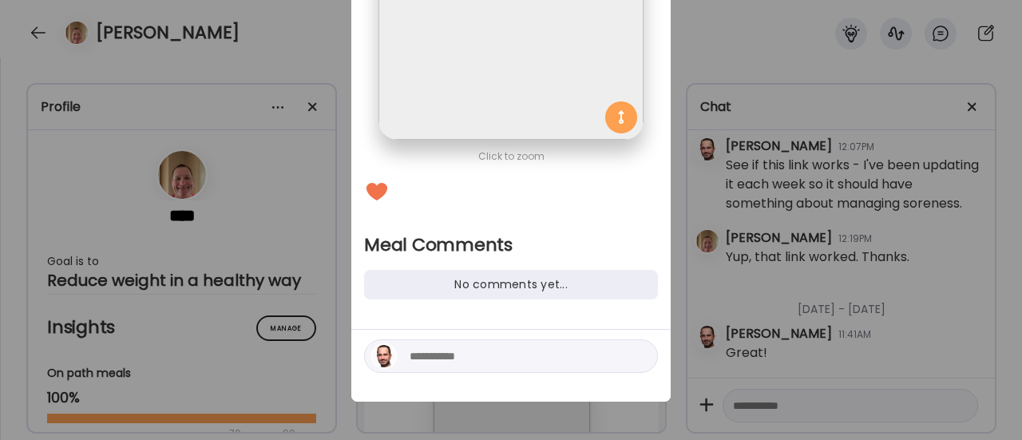
click at [337, 315] on div "Ate Coach Dashboard Wahoo! It’s official Take a moment to set up your Coach Pro…" at bounding box center [511, 220] width 1022 height 440
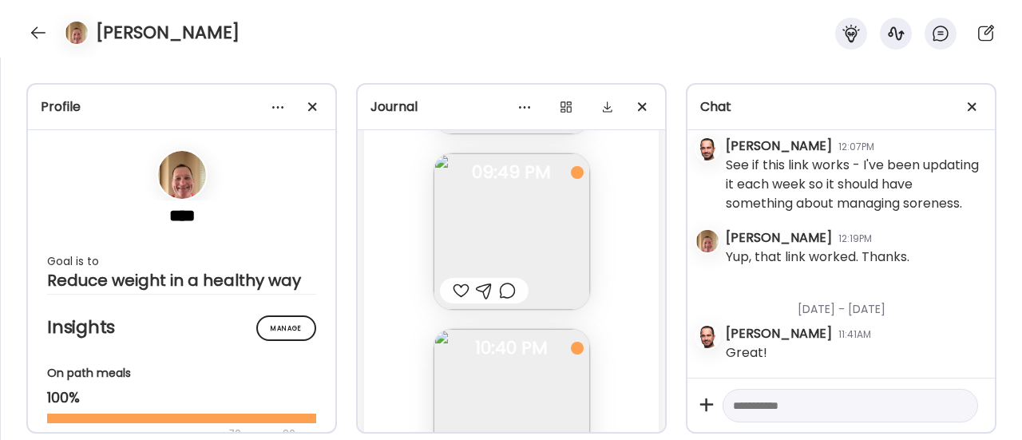
scroll to position [80771, 0]
click at [483, 254] on img at bounding box center [512, 228] width 157 height 157
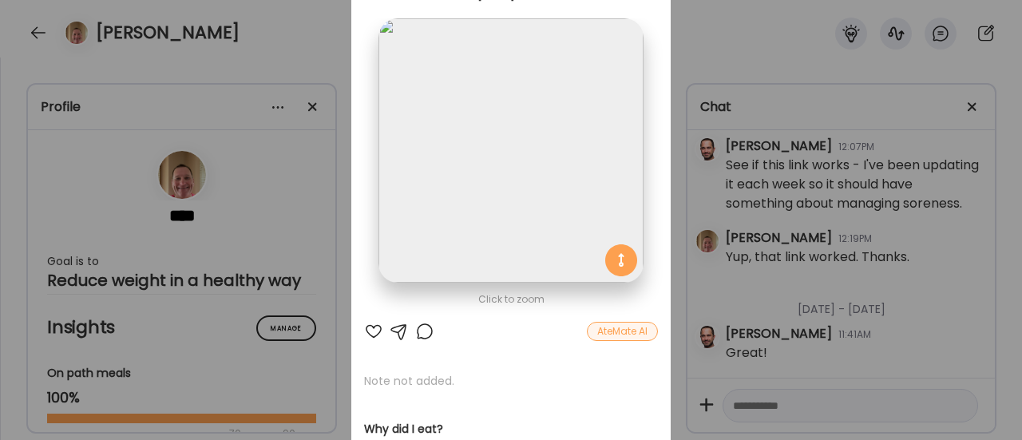
scroll to position [76, 0]
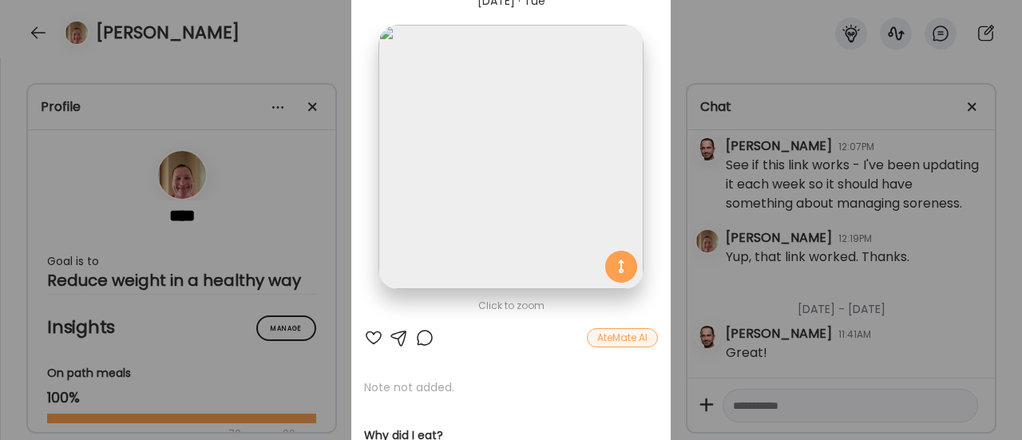
click at [416, 339] on div at bounding box center [424, 337] width 19 height 19
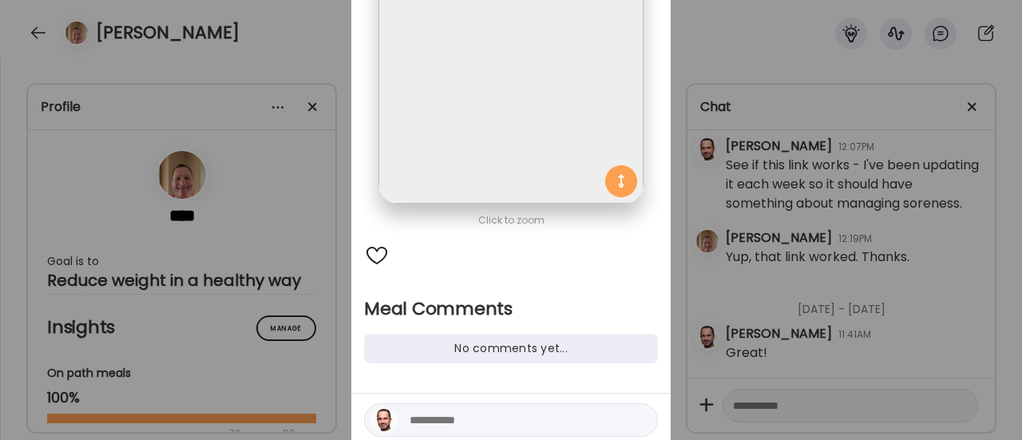
scroll to position [165, 0]
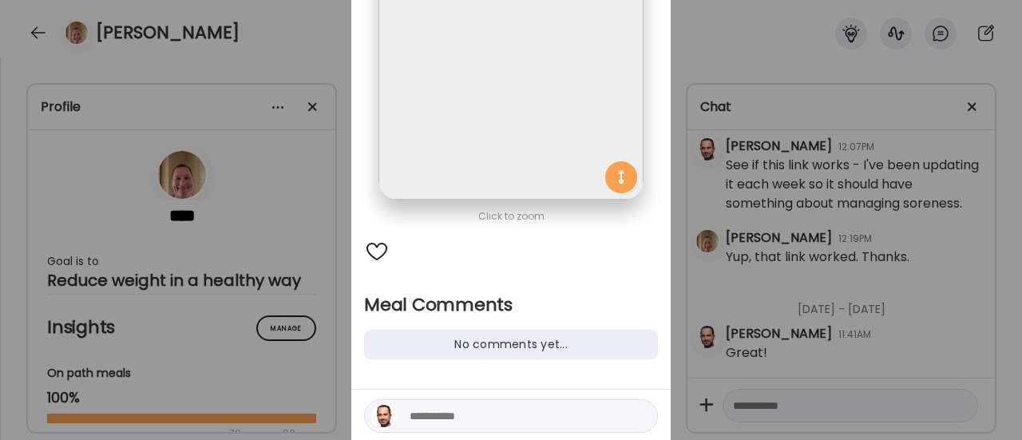
click at [457, 404] on div at bounding box center [511, 416] width 294 height 34
click at [443, 417] on textarea at bounding box center [518, 416] width 216 height 19
type textarea "**********"
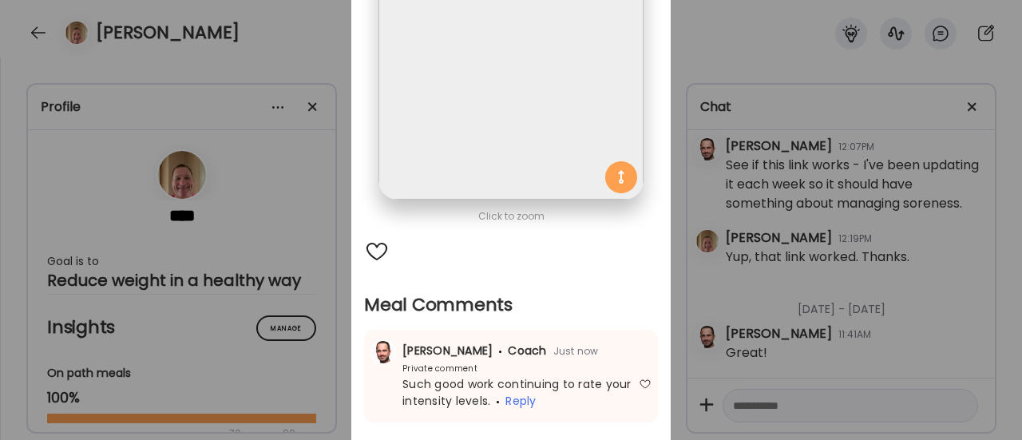
click at [340, 391] on div "Ate Coach Dashboard Wahoo! It’s official Take a moment to set up your Coach Pro…" at bounding box center [511, 220] width 1022 height 440
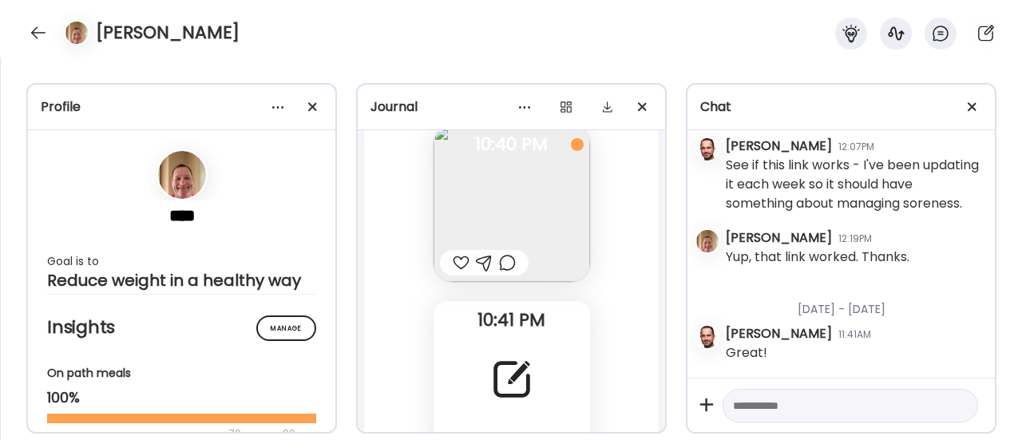
scroll to position [80975, 0]
click at [482, 342] on div "I think food went as planned [DATE]. I’m planning for only 1 meal again [DATE].…" at bounding box center [512, 376] width 157 height 157
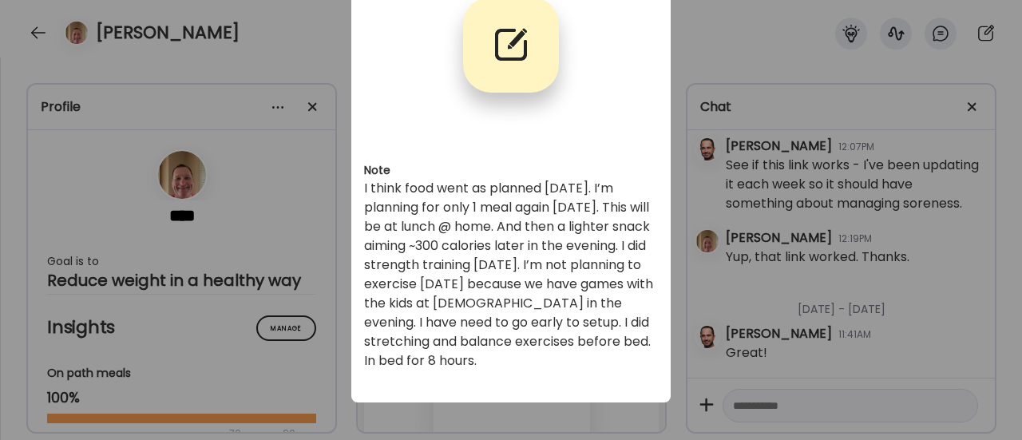
scroll to position [104, 0]
click at [324, 339] on div "Ate Coach Dashboard Wahoo! It’s official Take a moment to set up your Coach Pro…" at bounding box center [511, 220] width 1022 height 440
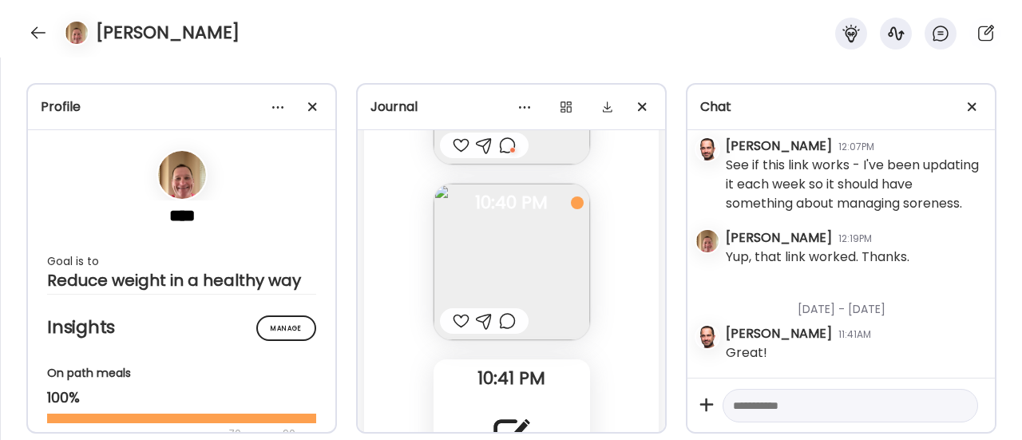
scroll to position [80925, 0]
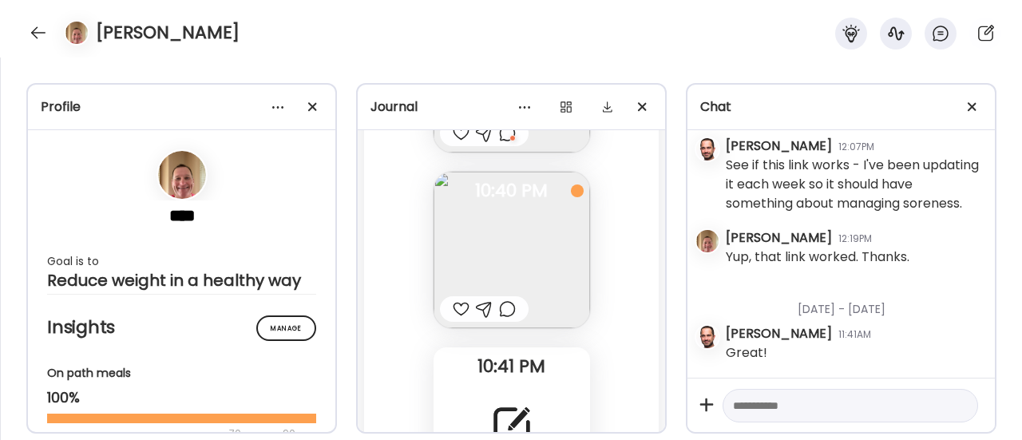
click at [499, 314] on div at bounding box center [507, 308] width 17 height 19
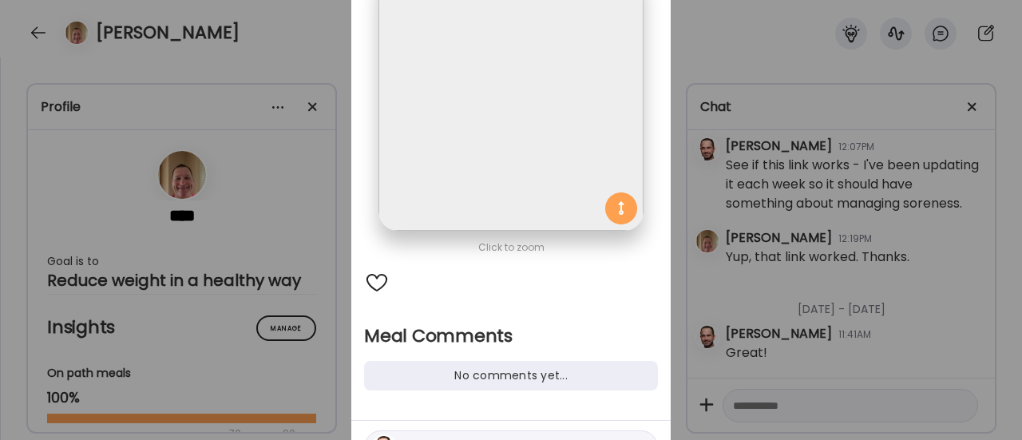
scroll to position [225, 0]
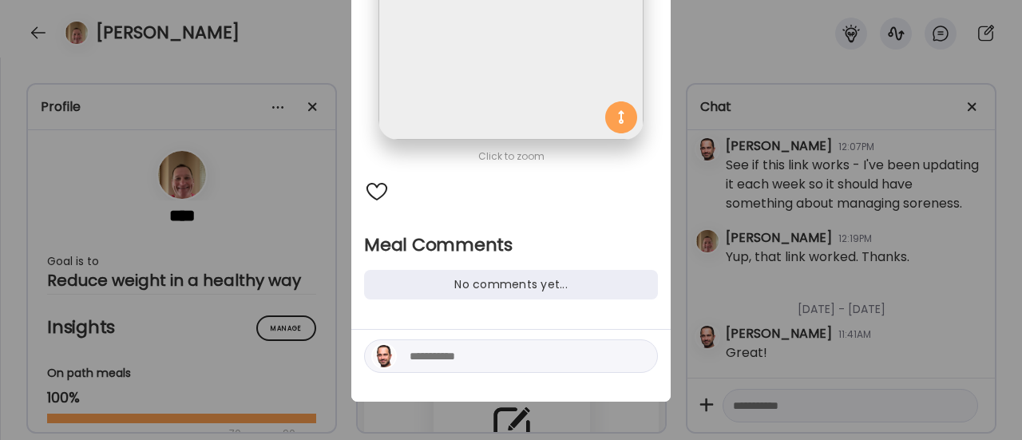
click at [435, 352] on textarea at bounding box center [518, 356] width 216 height 19
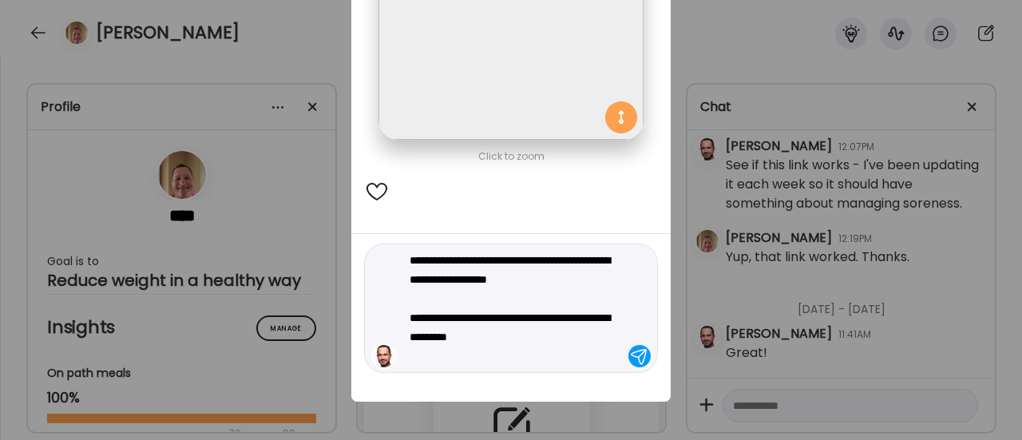
type textarea "**********"
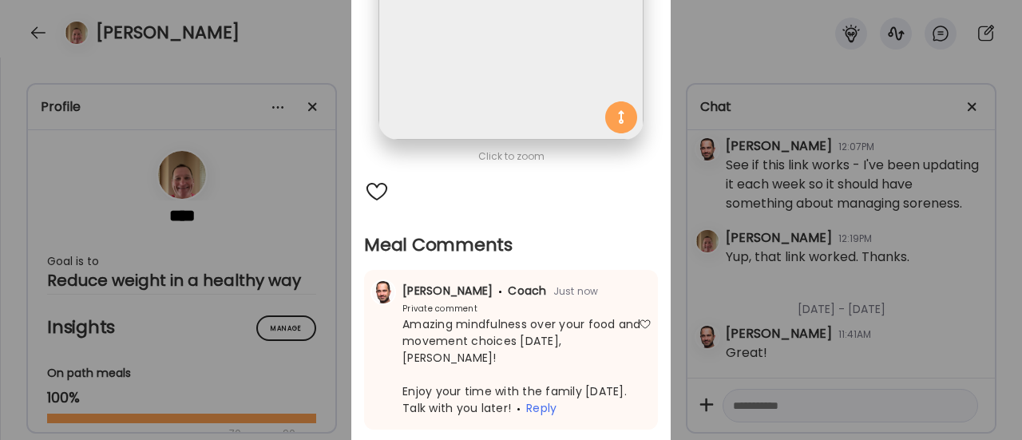
click at [267, 210] on div "Ate Coach Dashboard Wahoo! It’s official Take a moment to set up your Coach Pro…" at bounding box center [511, 220] width 1022 height 440
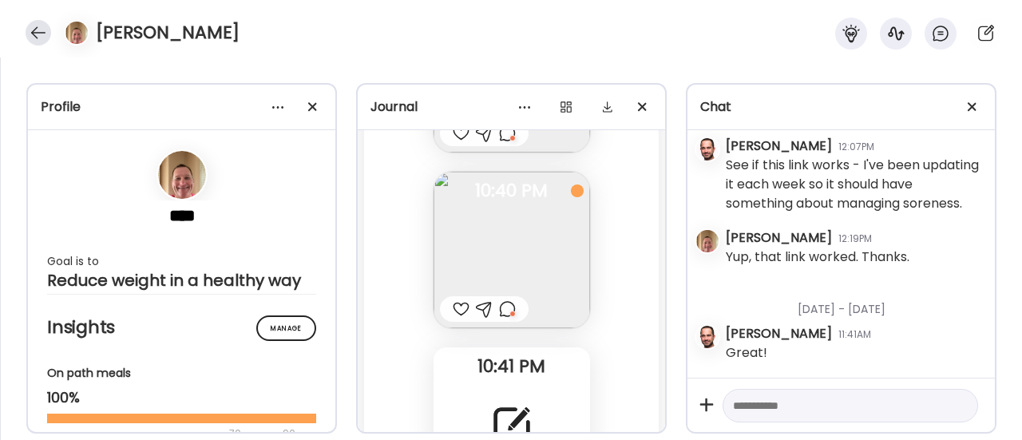
click at [36, 28] on div at bounding box center [39, 33] width 26 height 26
